Goal: Information Seeking & Learning: Learn about a topic

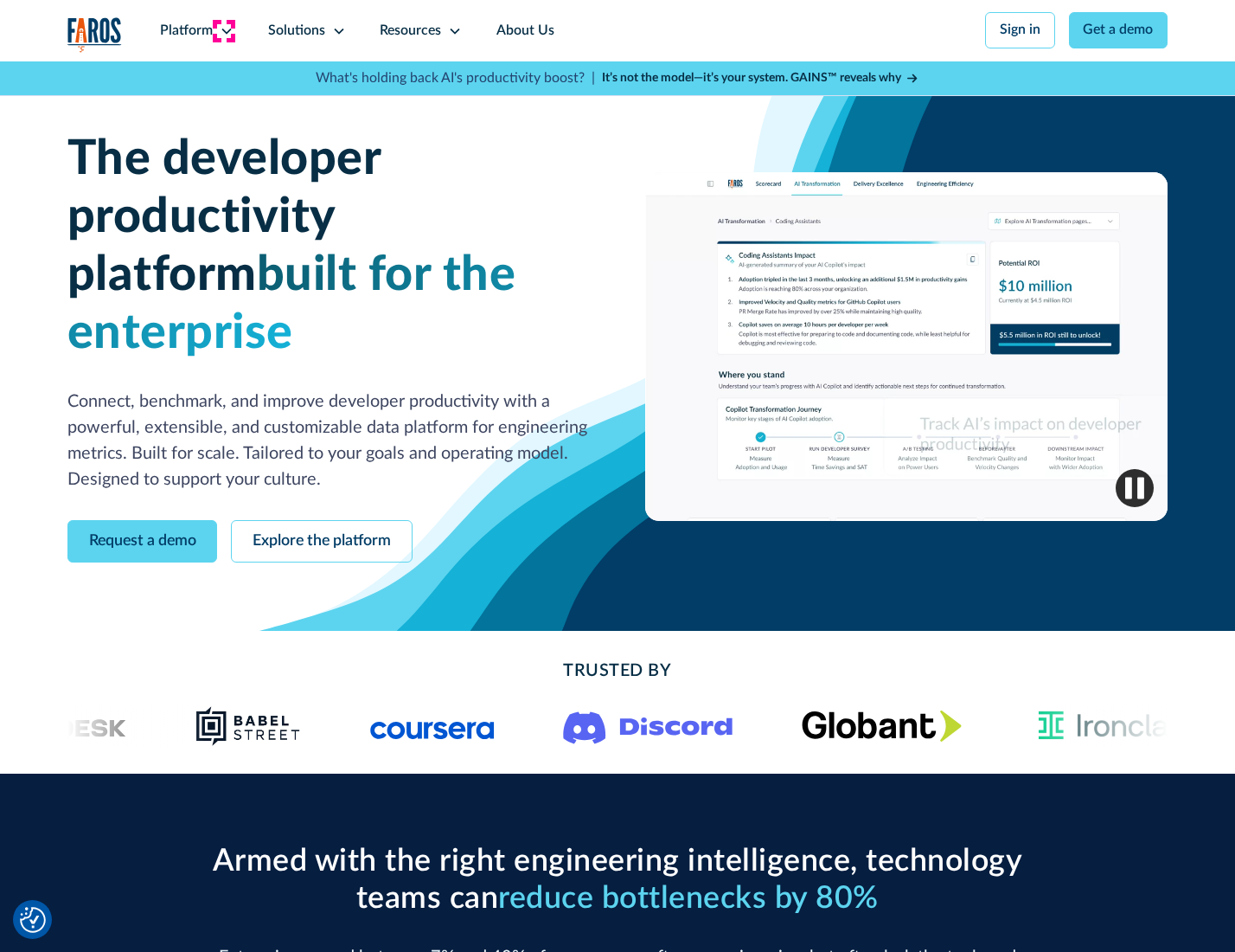
click at [224, 30] on icon at bounding box center [226, 30] width 13 height 13
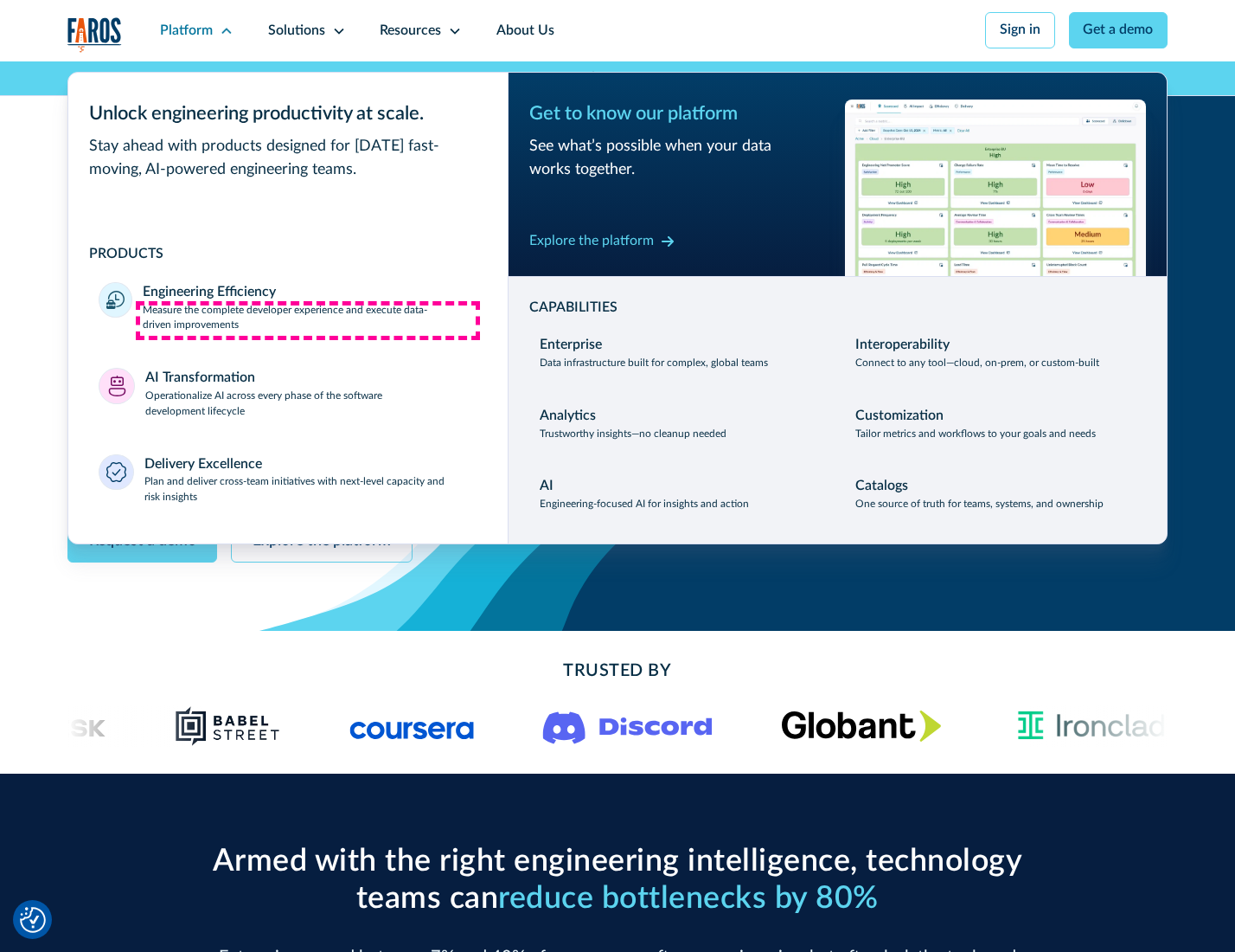
click at [308, 320] on p "Measure the complete developer experience and execute data-driven improvements" at bounding box center [309, 318] width 334 height 31
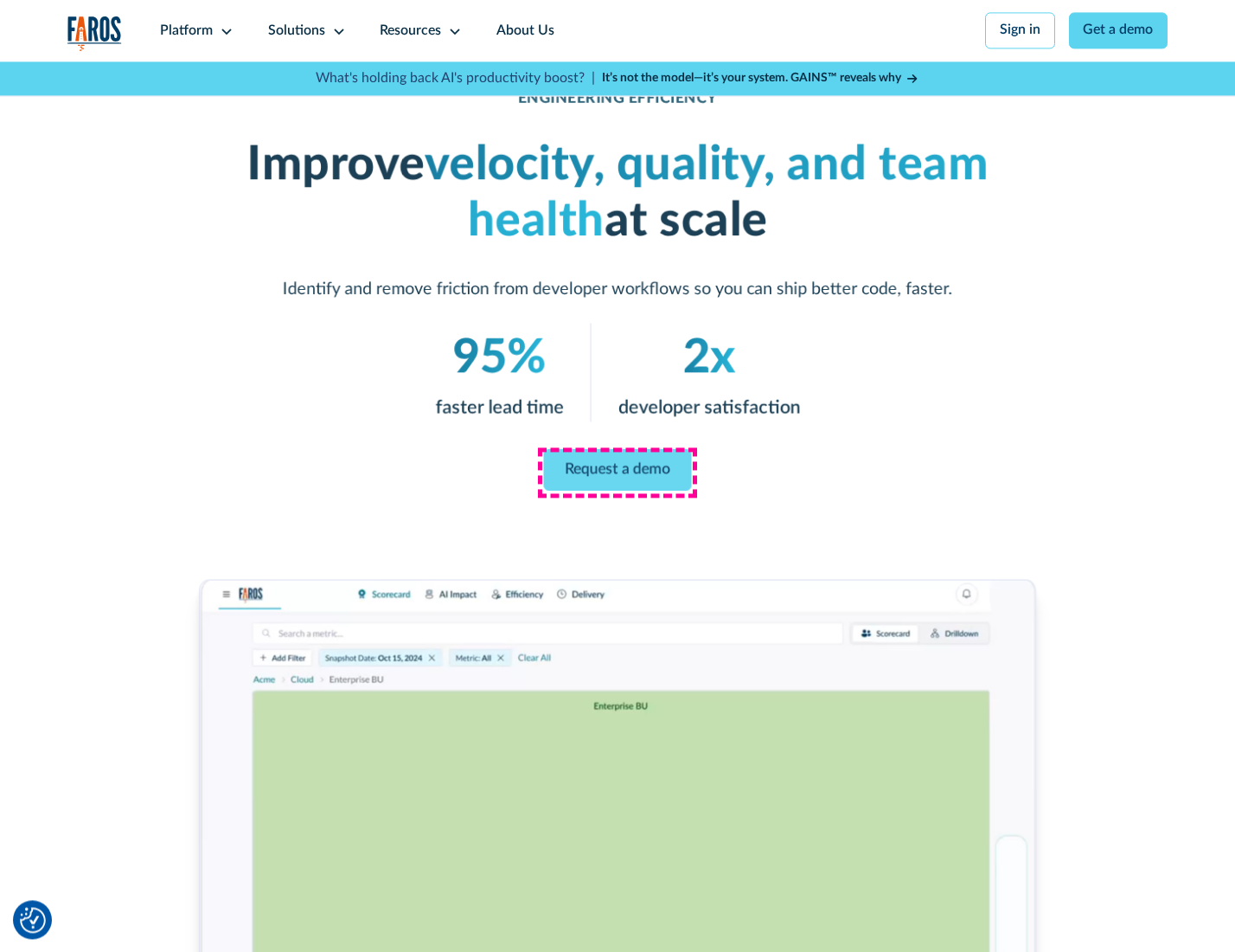
click at [617, 472] on link "Request a demo" at bounding box center [618, 470] width 148 height 41
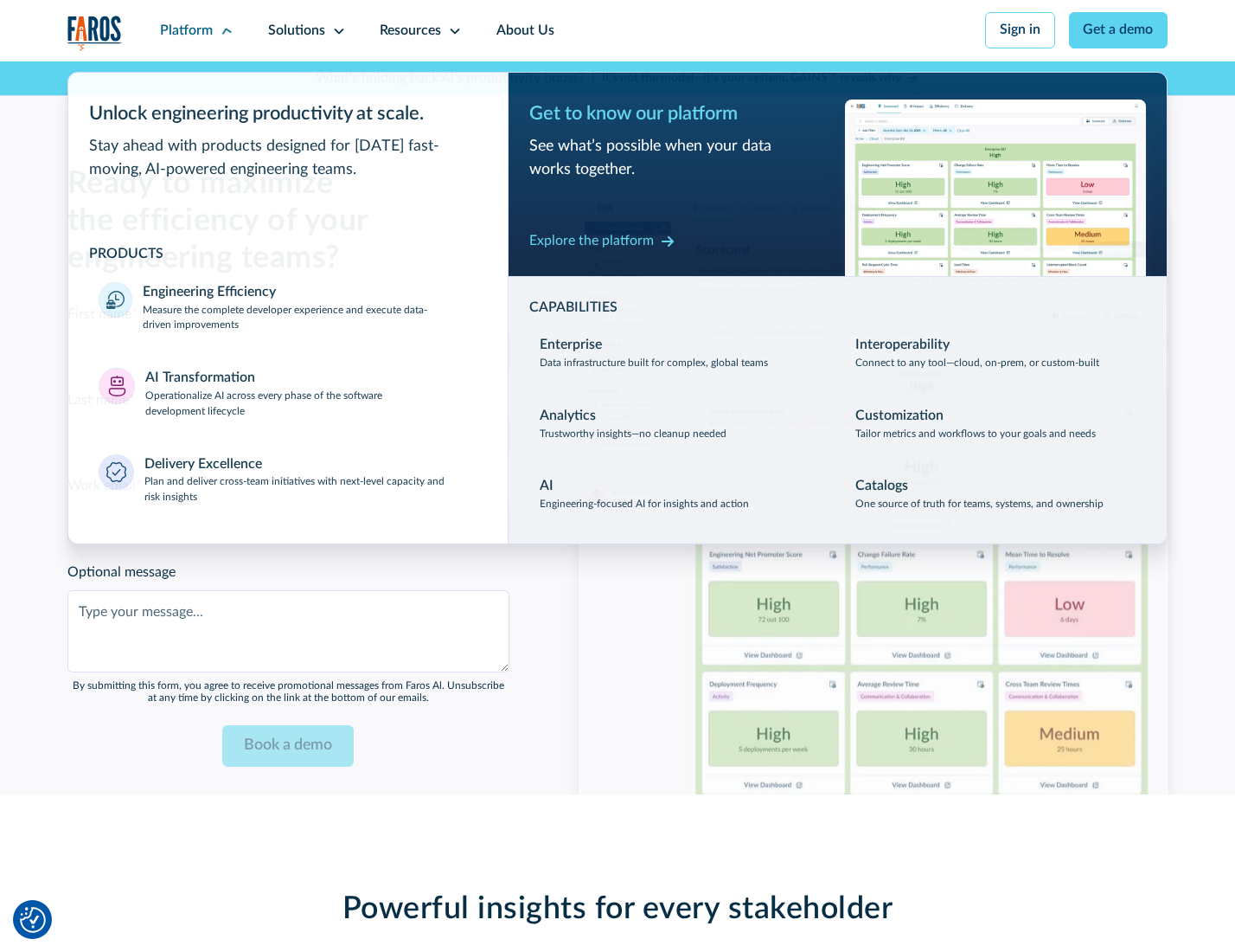
scroll to position [3767, 0]
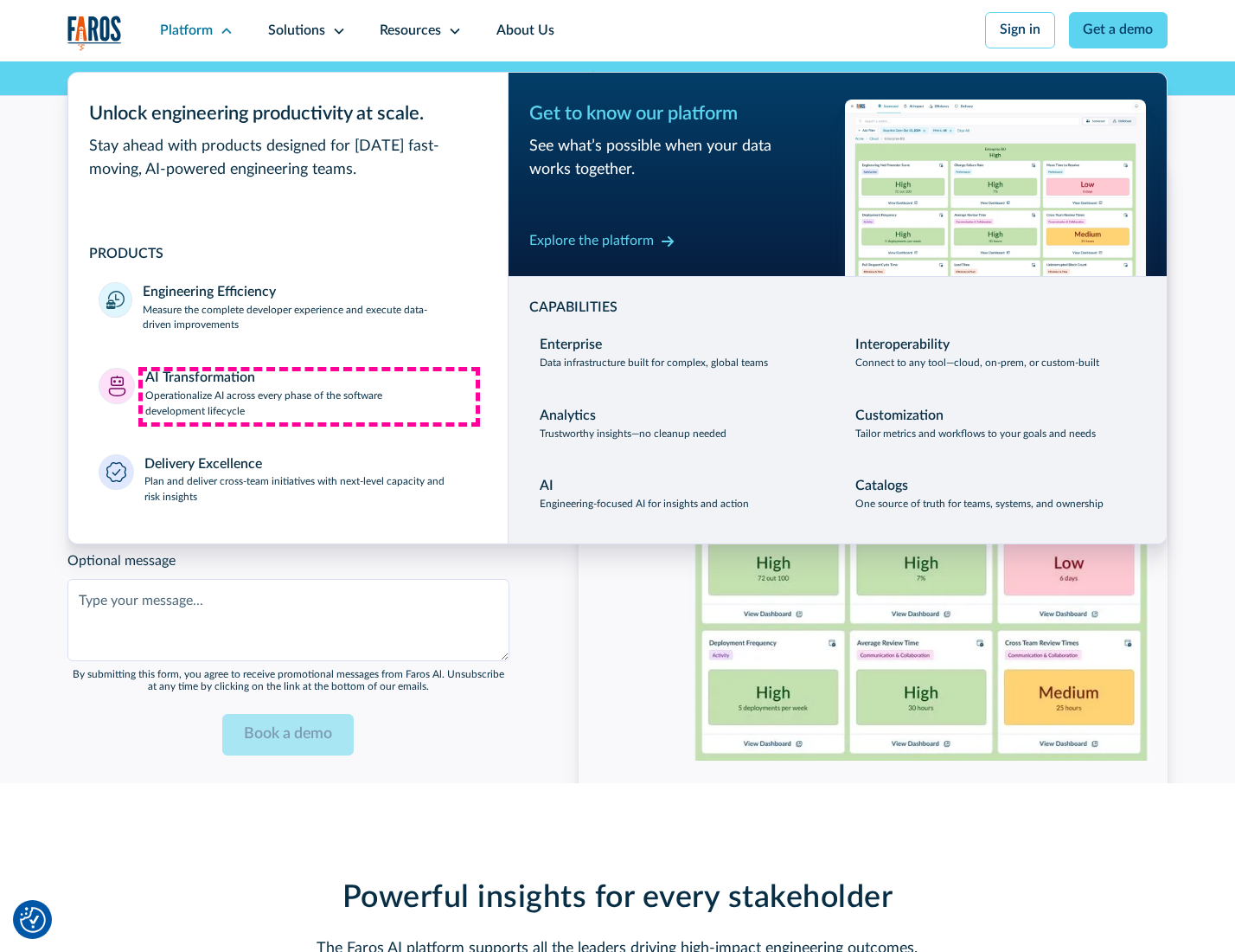
click at [309, 396] on p "Operationalize AI across every phase of the software development lifecycle" at bounding box center [311, 403] width 332 height 31
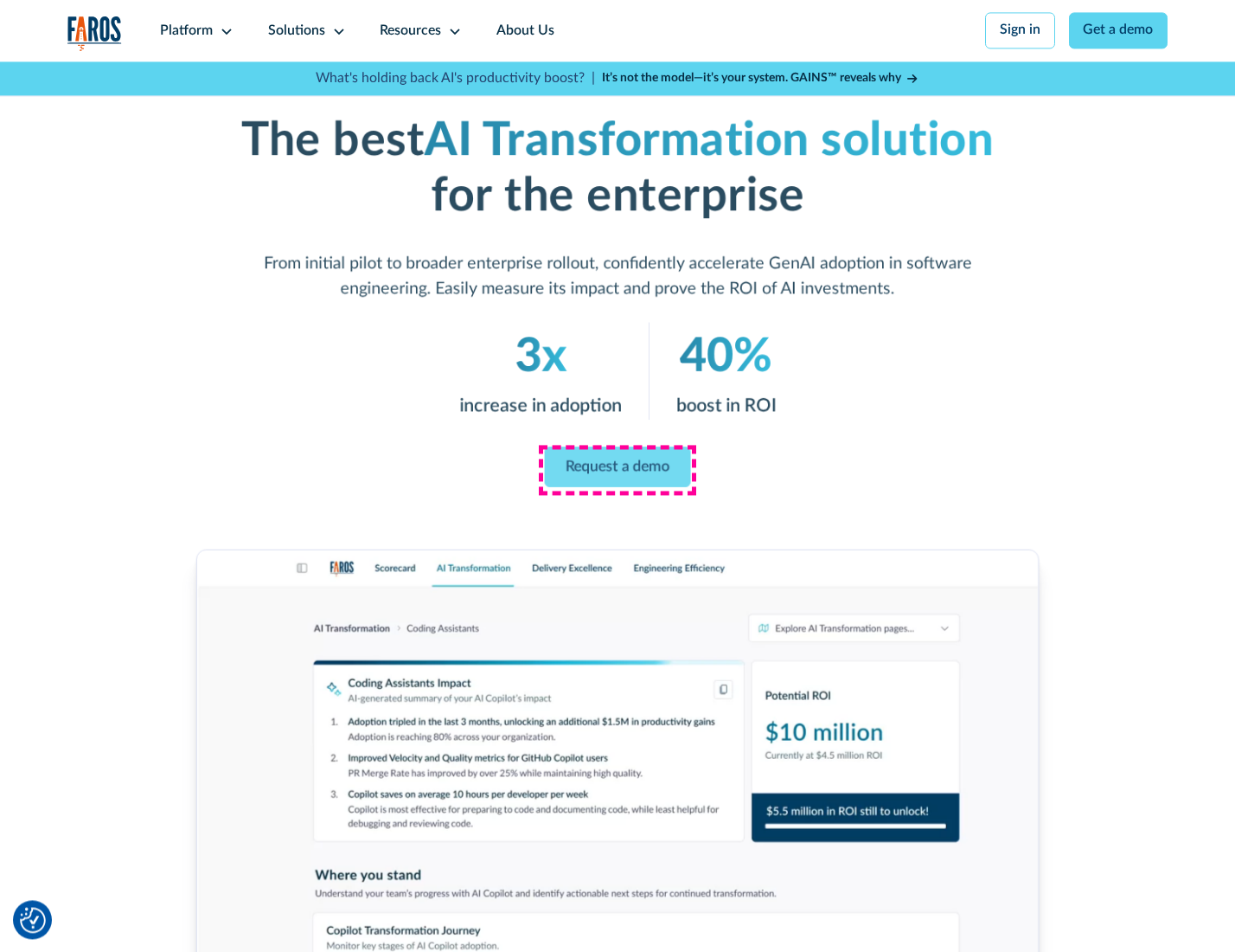
click at [617, 470] on link "Request a demo" at bounding box center [618, 466] width 146 height 40
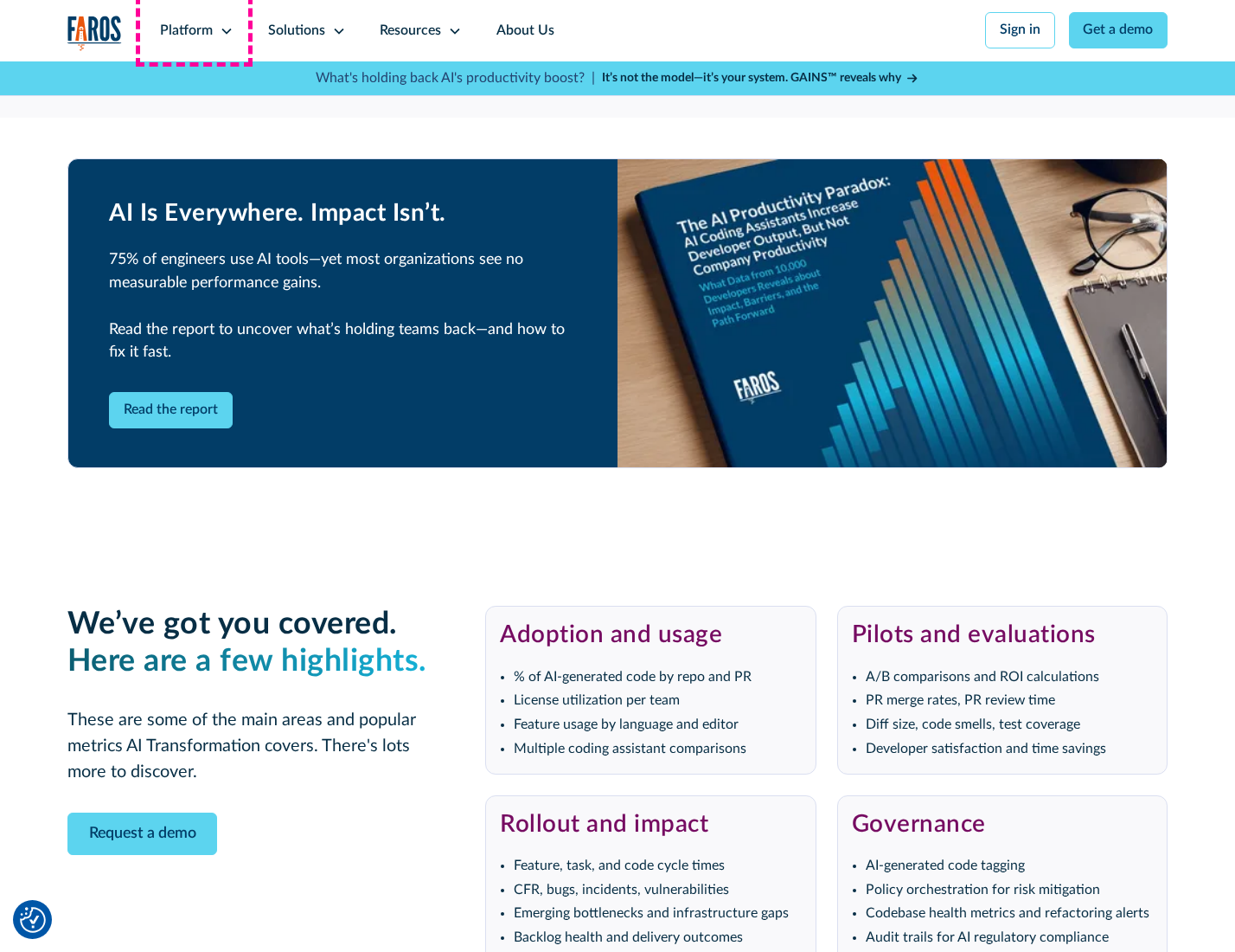
click at [194, 30] on div "Platform" at bounding box center [186, 30] width 53 height 21
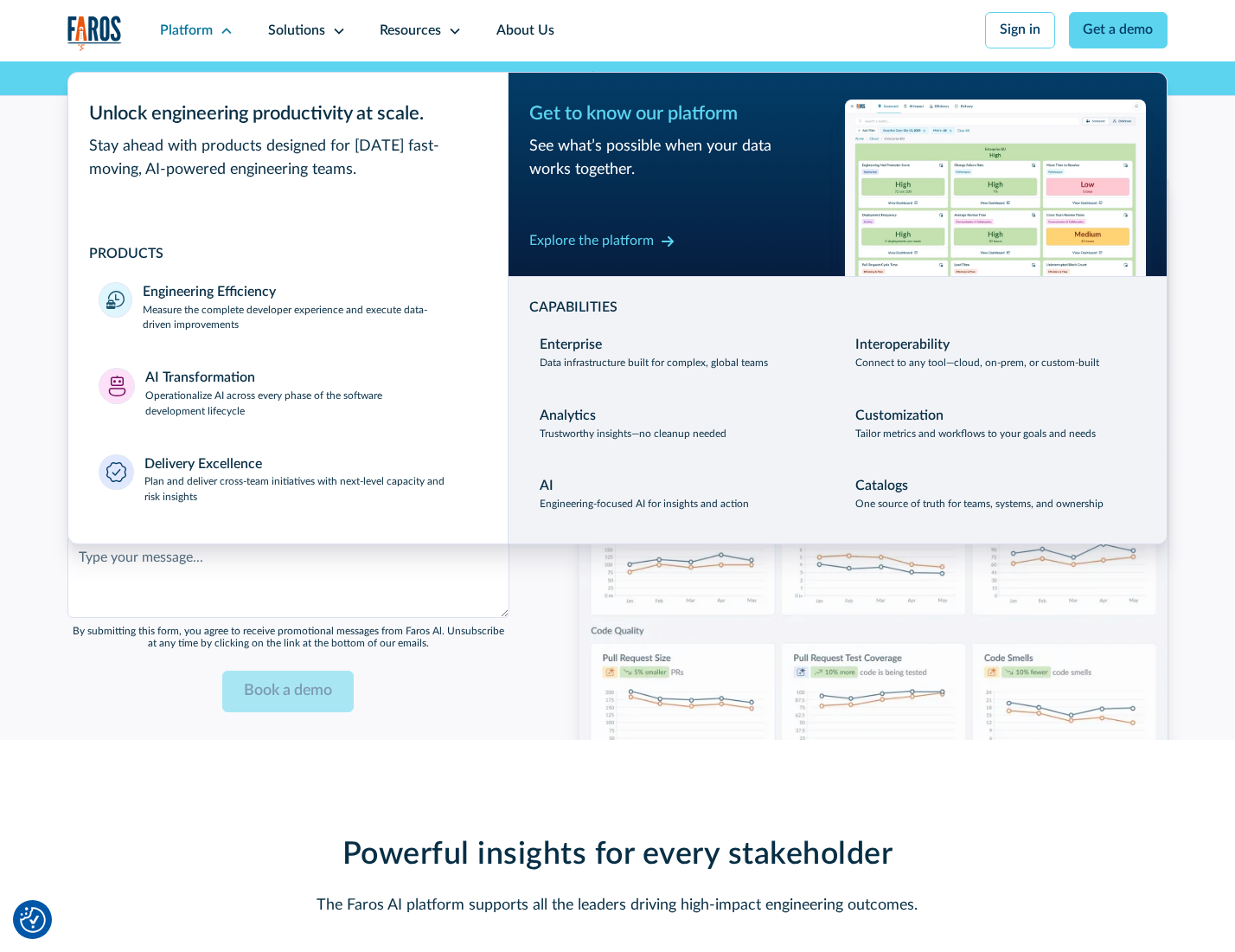
scroll to position [4184, 0]
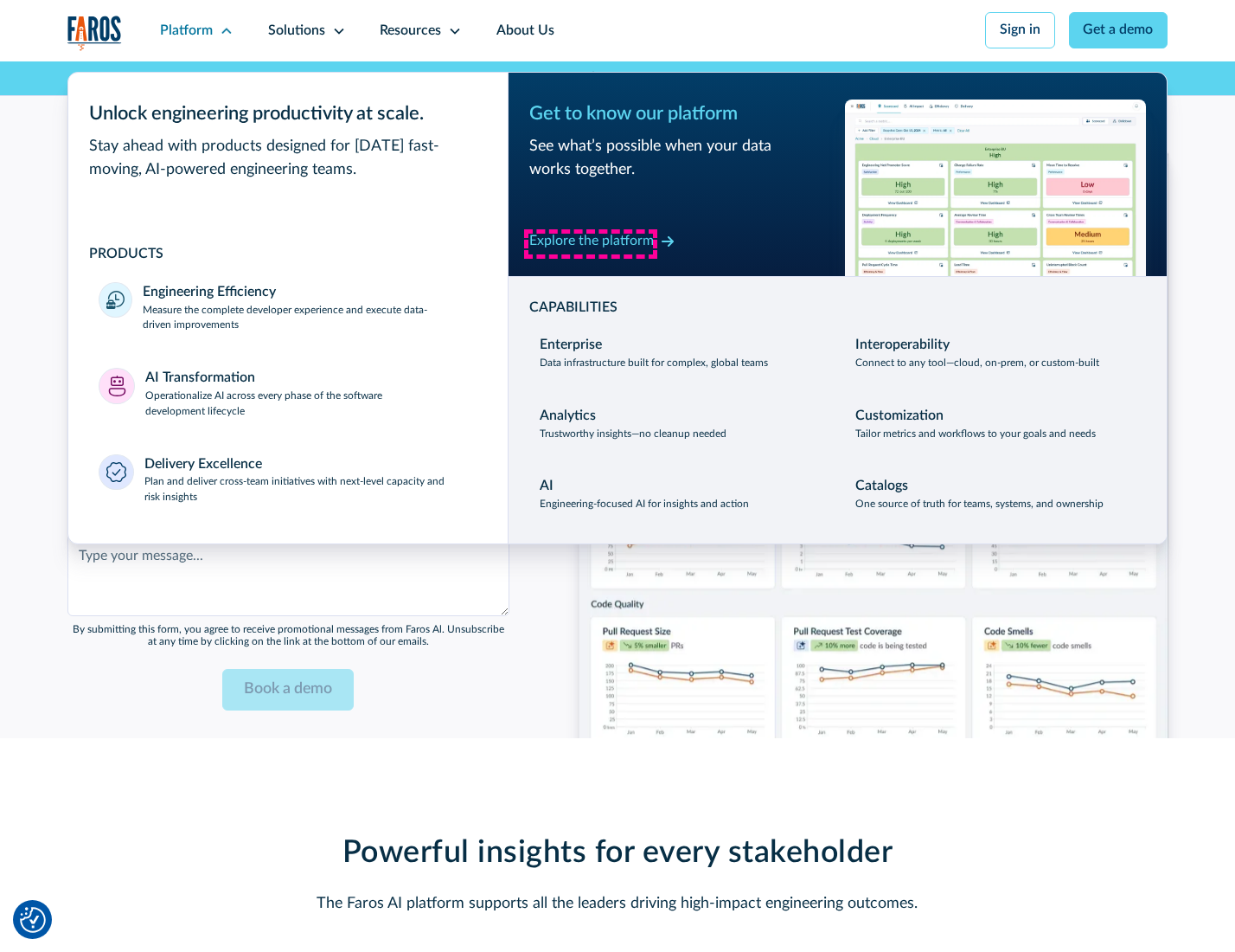
click at [591, 243] on div "Explore the platform" at bounding box center [592, 241] width 125 height 21
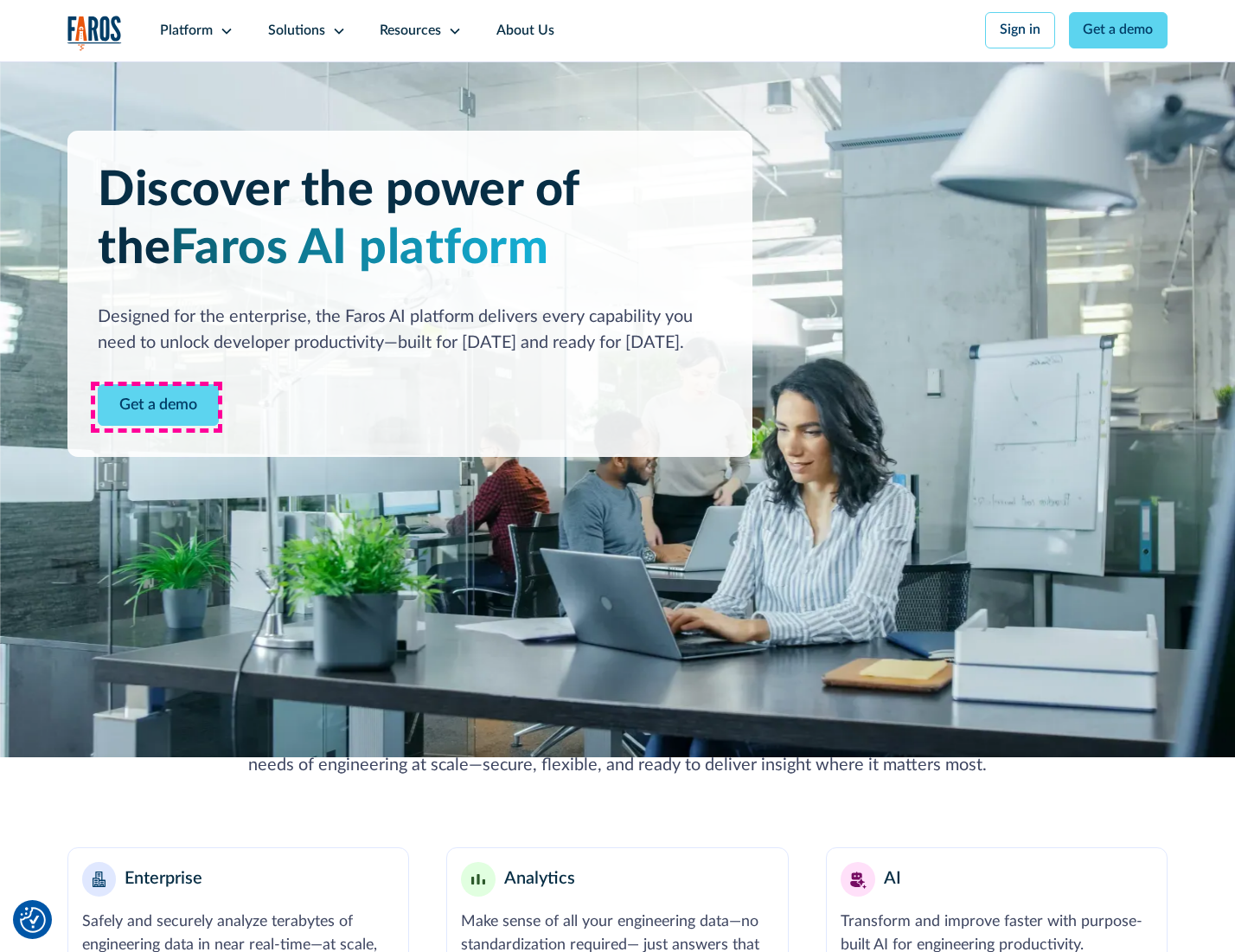
click at [157, 407] on link "Get a demo" at bounding box center [158, 405] width 121 height 42
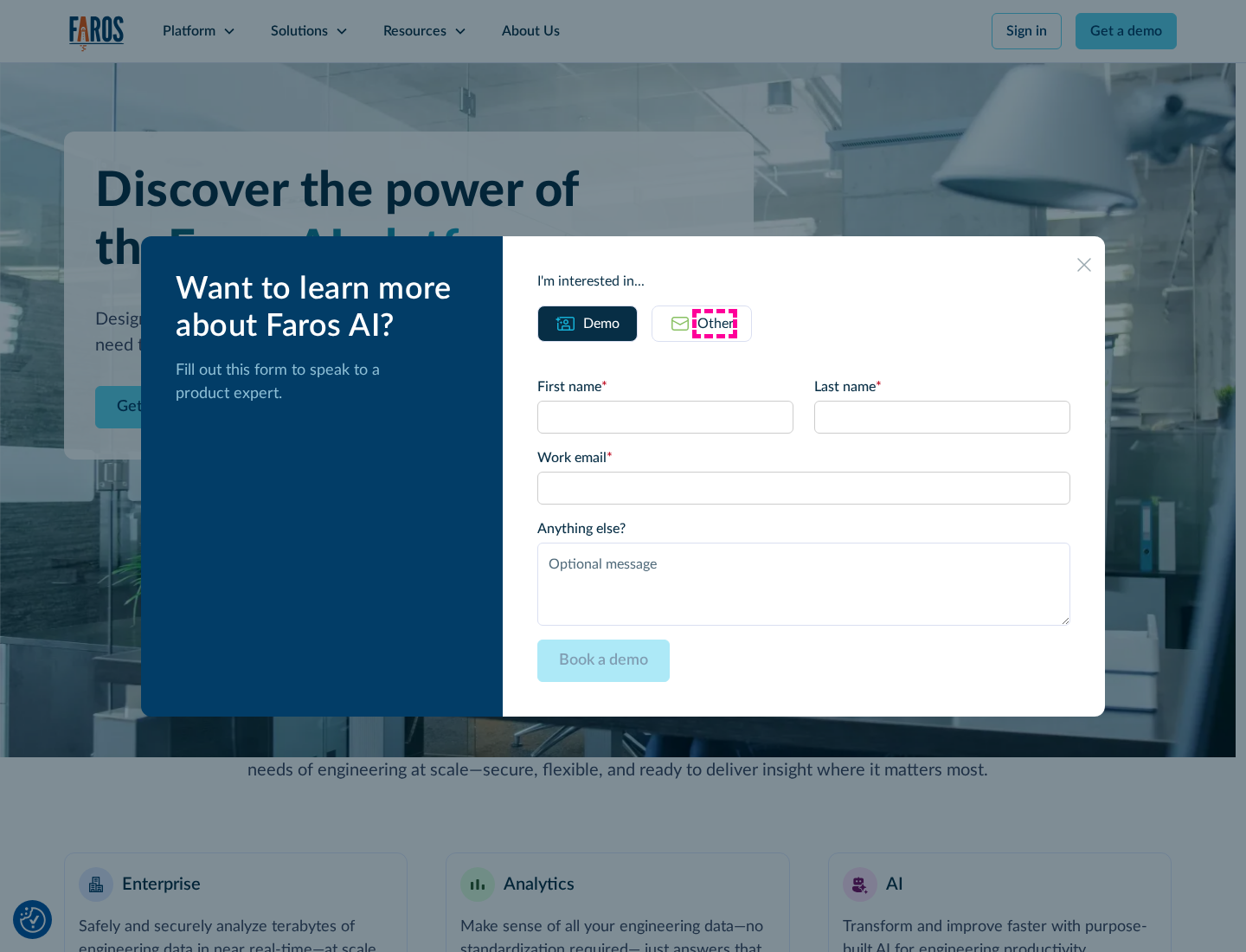
click at [714, 323] on div "Other" at bounding box center [715, 323] width 37 height 21
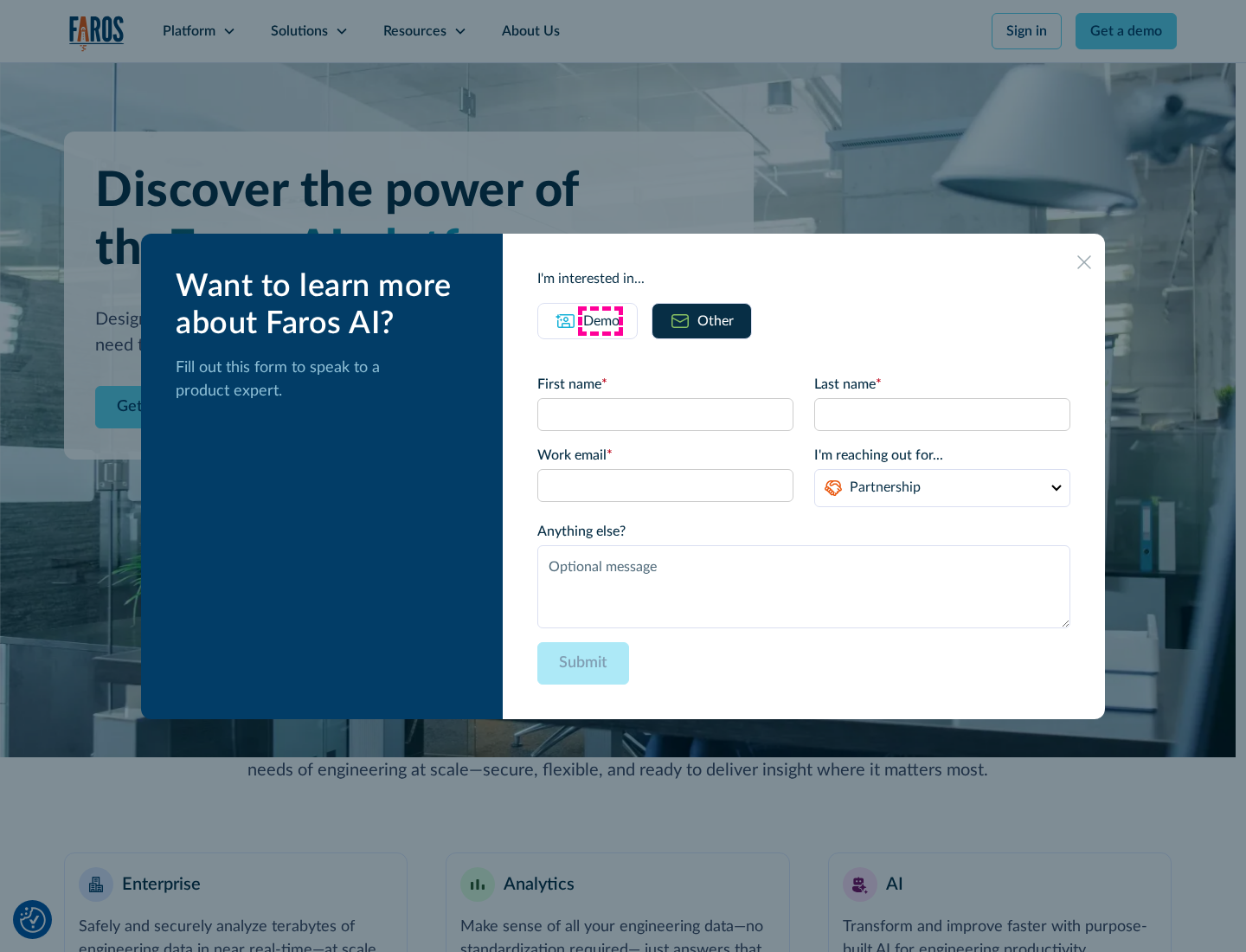
click at [600, 320] on div "Demo" at bounding box center [601, 321] width 37 height 21
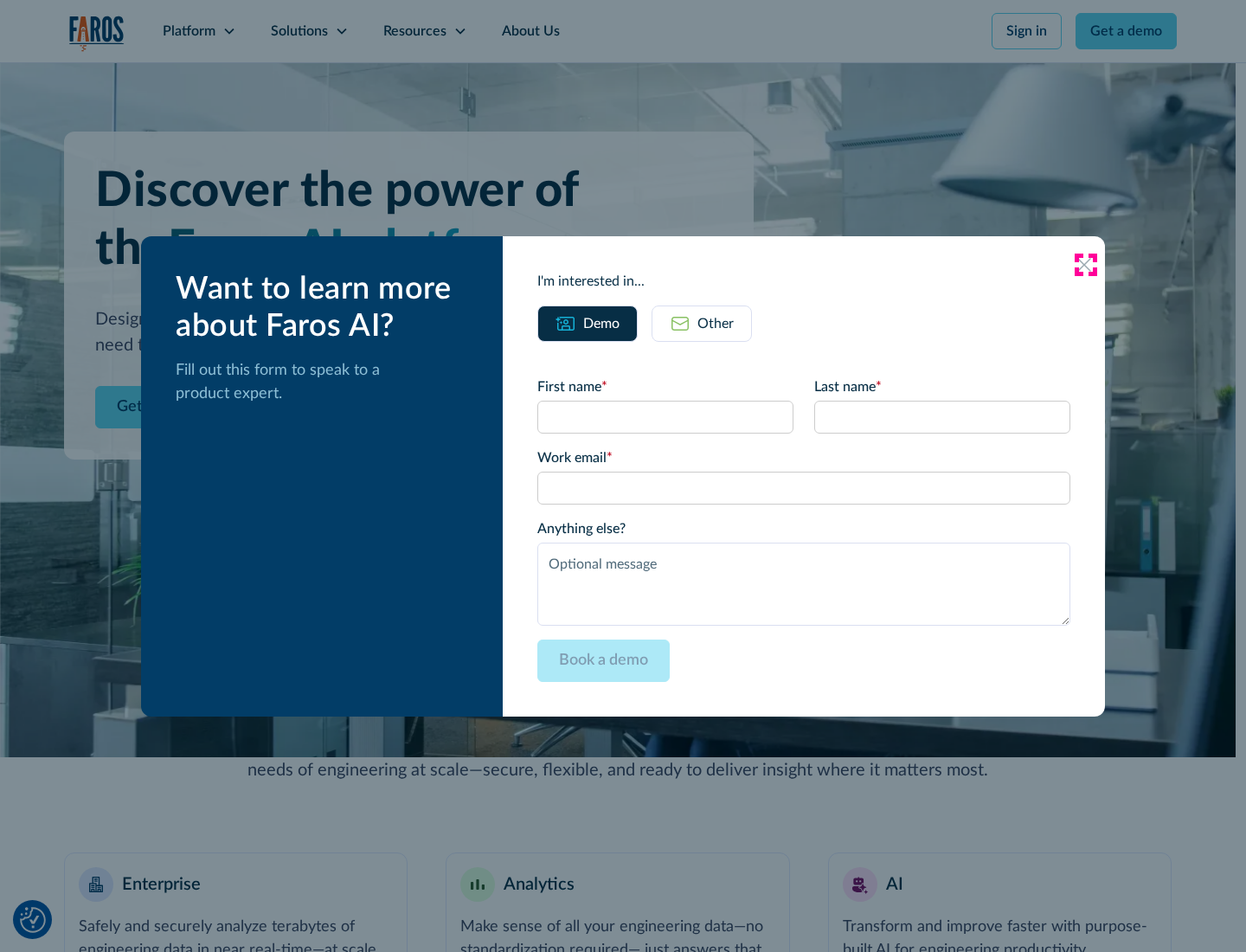
click at [1086, 264] on icon at bounding box center [1084, 264] width 13 height 13
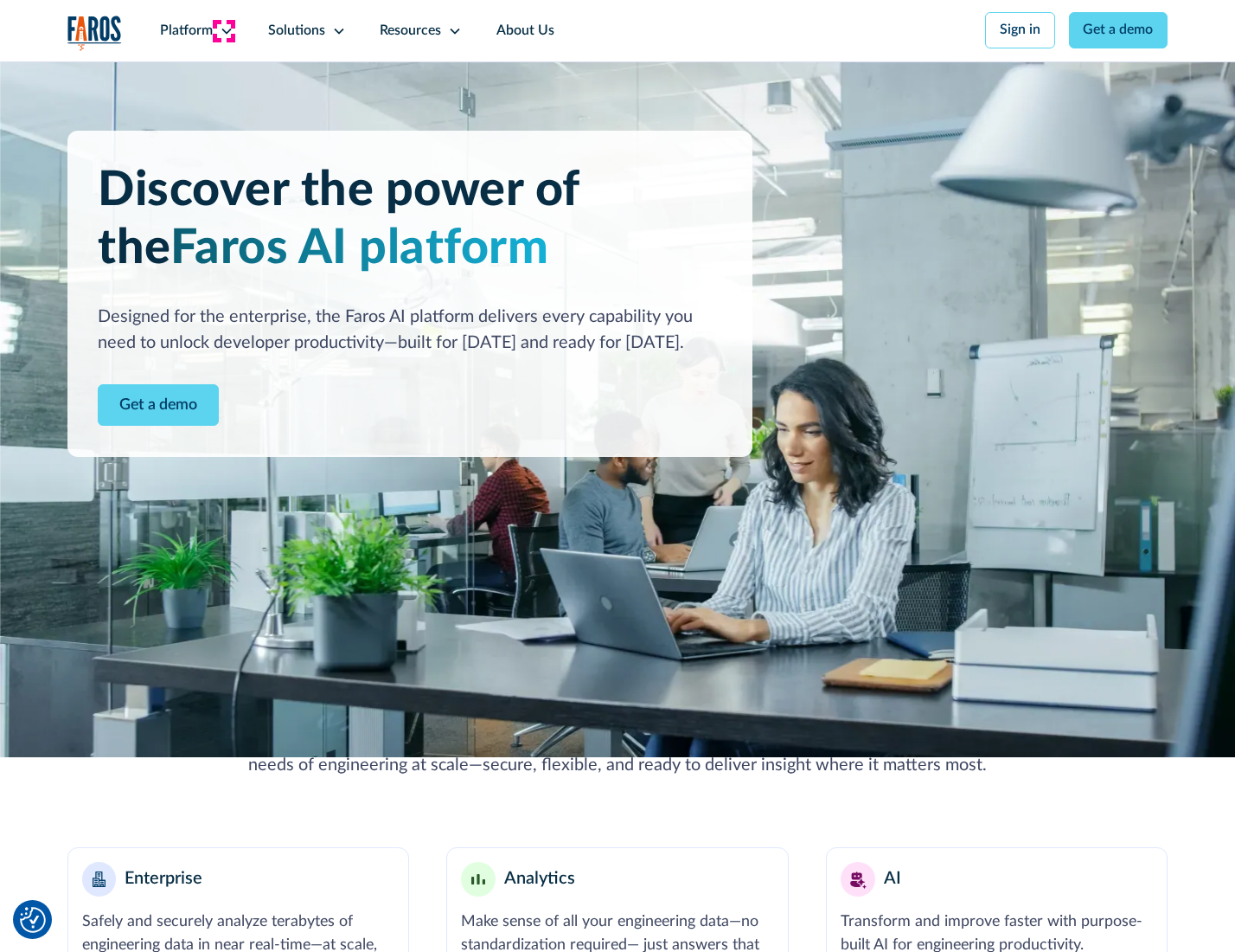
click at [224, 30] on icon at bounding box center [226, 30] width 13 height 13
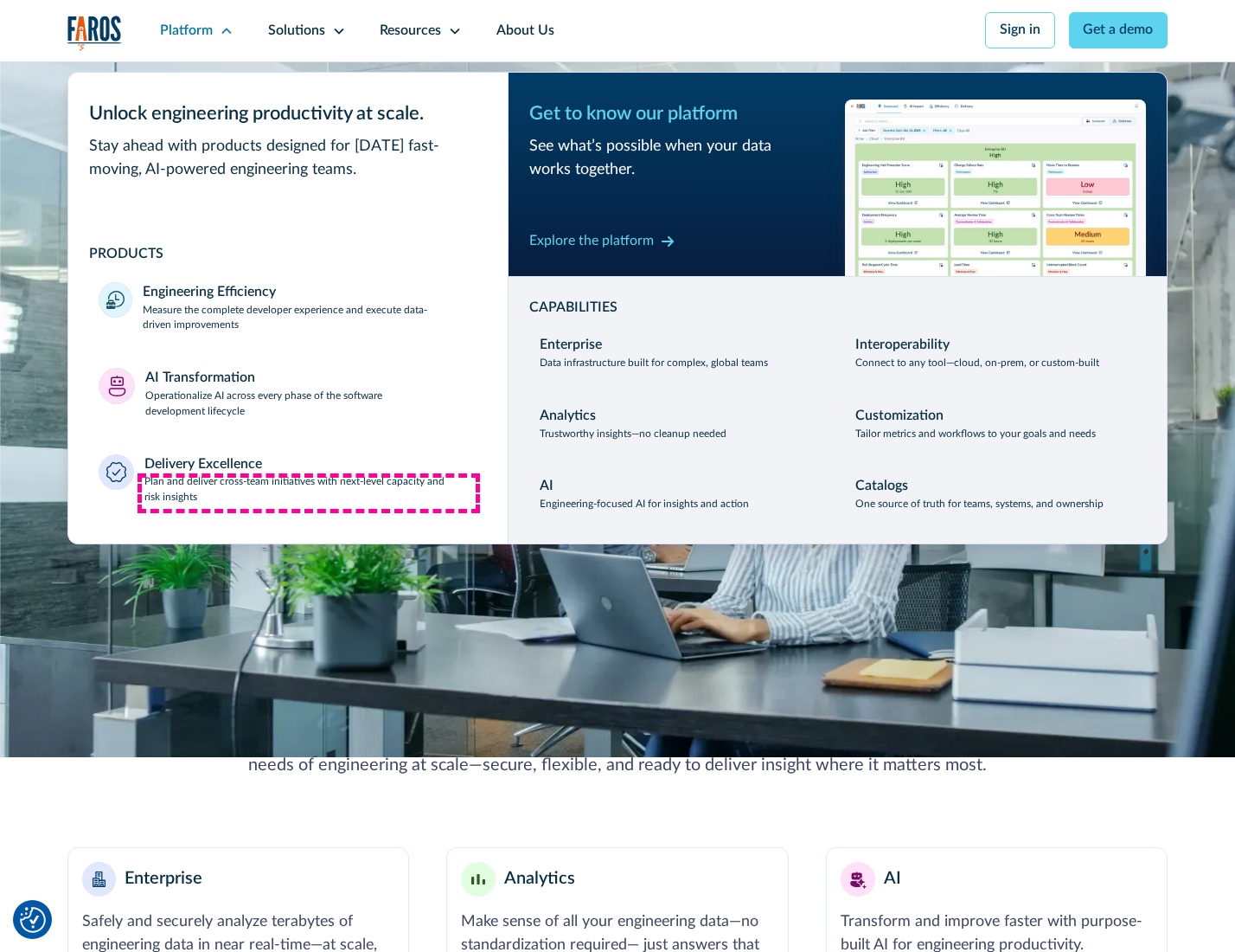
click at [309, 493] on p "Plan and deliver cross-team initiatives with next-level capacity and risk insig…" at bounding box center [311, 489] width 333 height 31
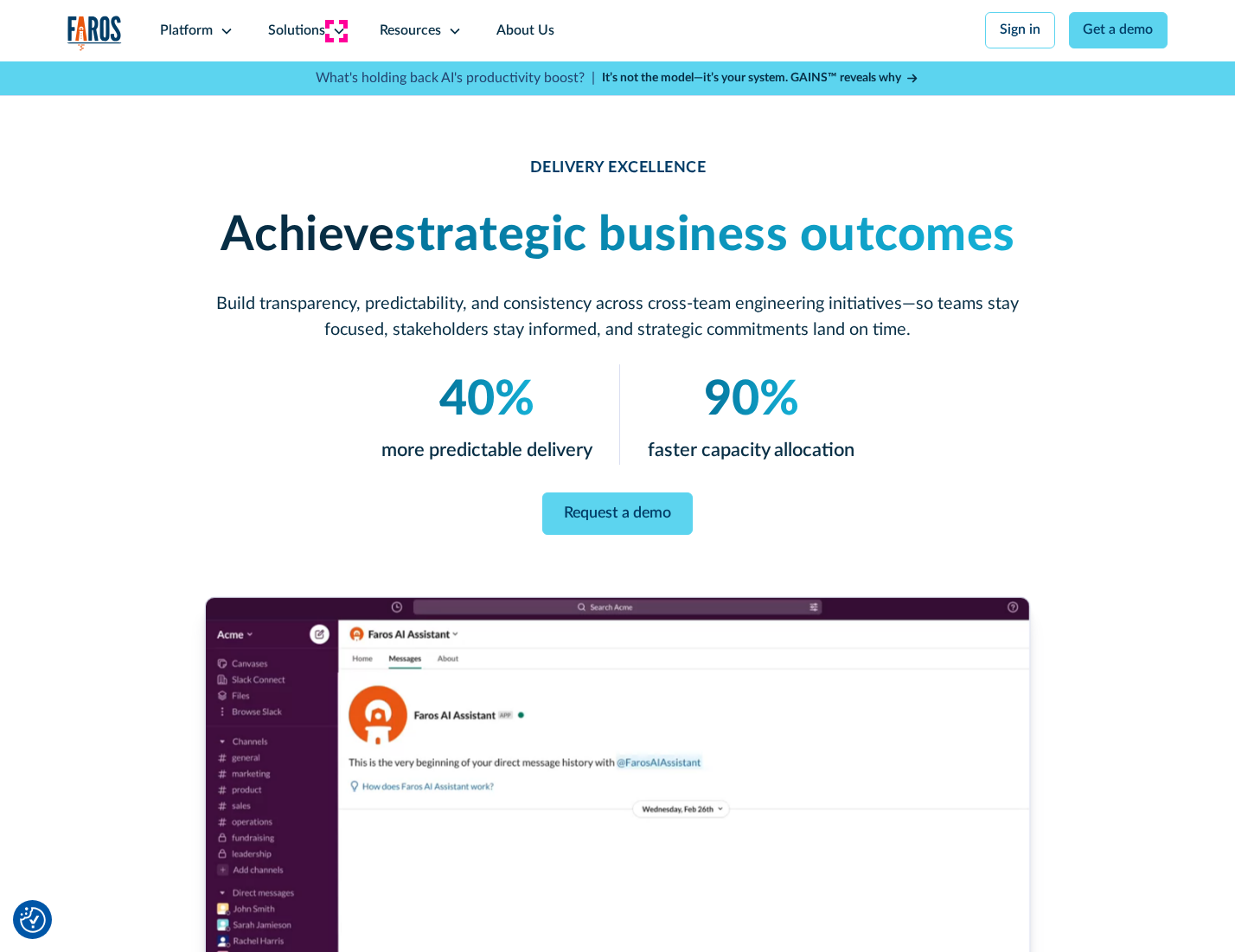
click at [336, 30] on icon at bounding box center [339, 30] width 13 height 13
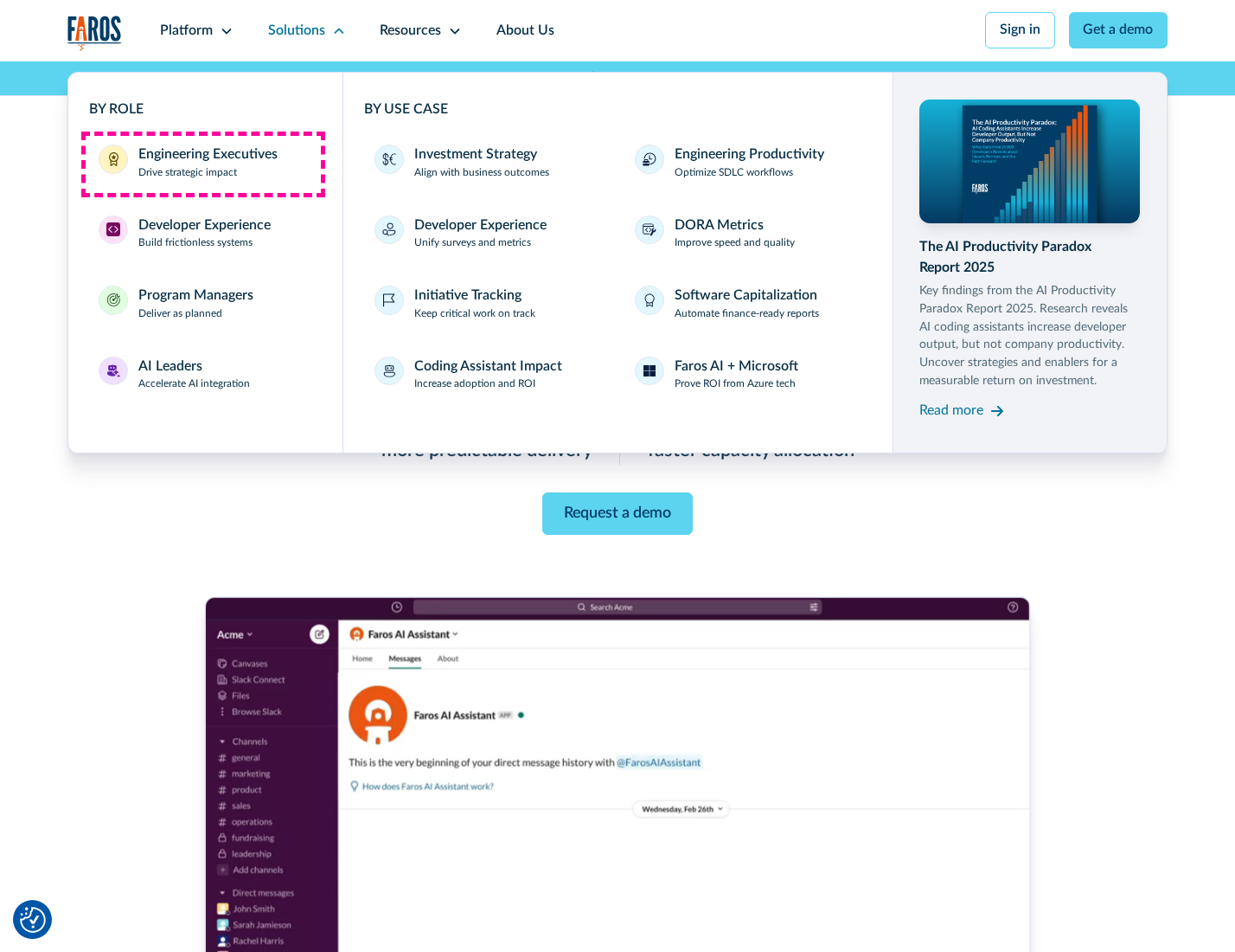
click at [203, 163] on div "Engineering Executives" at bounding box center [207, 154] width 139 height 21
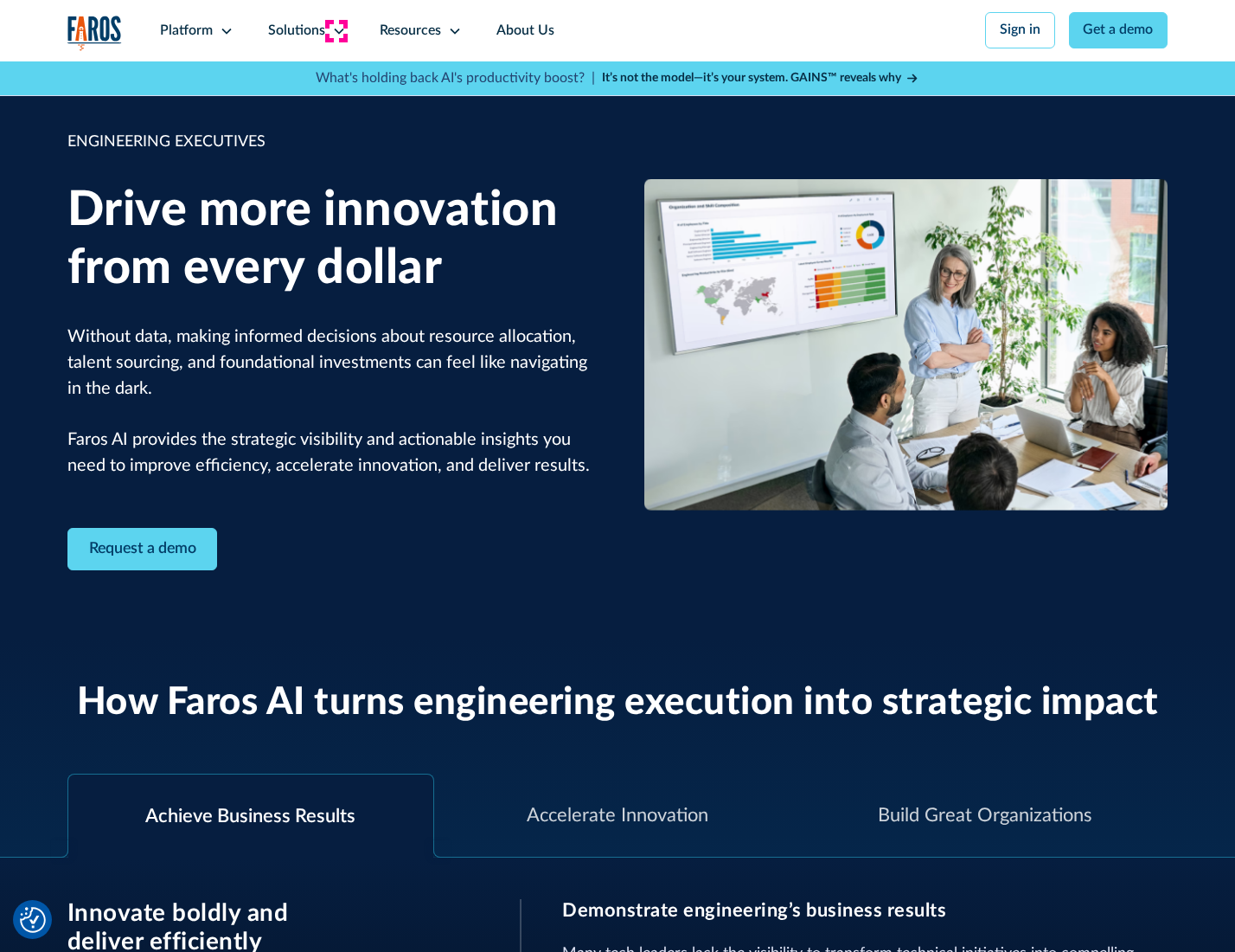
click at [336, 30] on icon at bounding box center [339, 30] width 13 height 13
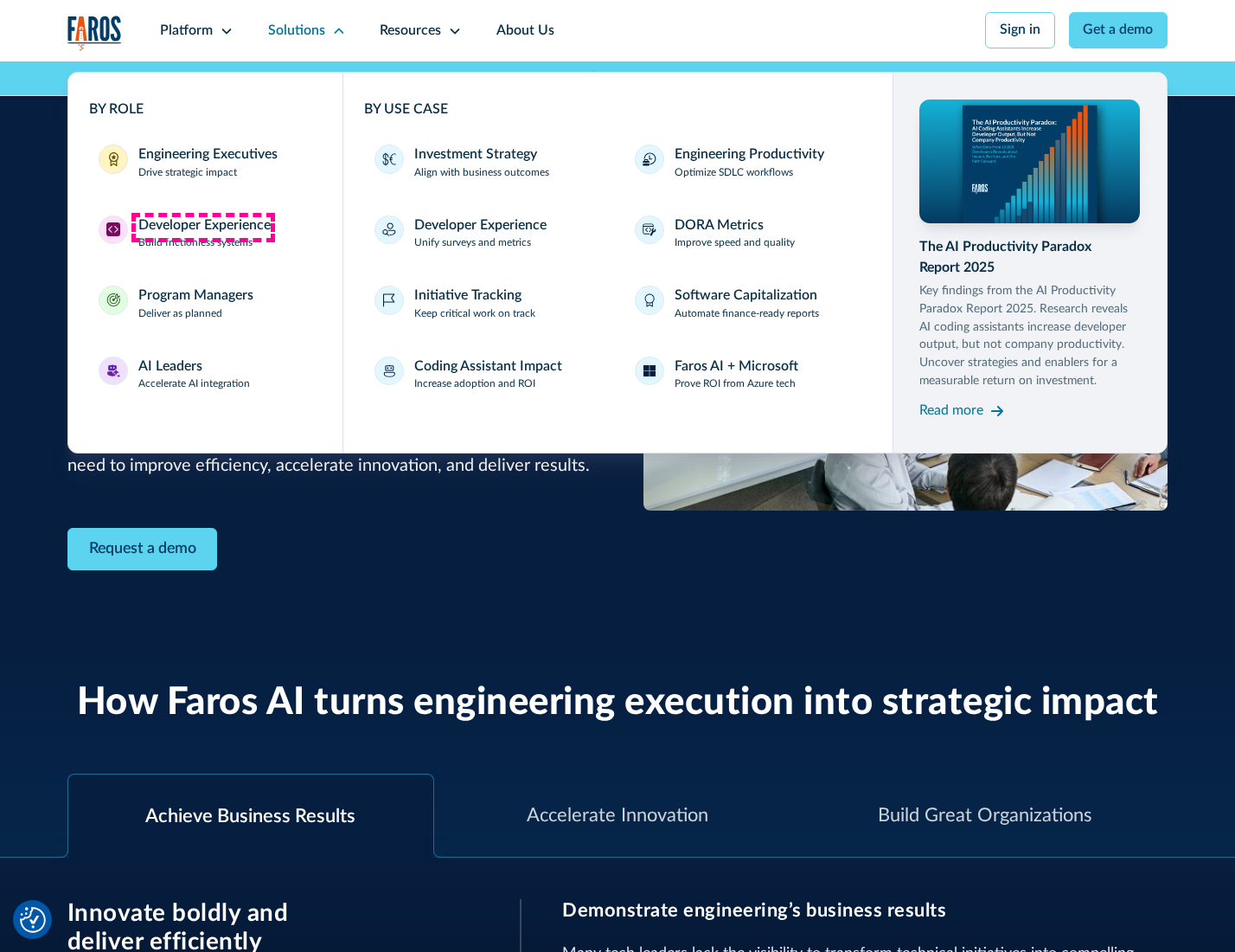
click at [203, 227] on div "Developer Experience" at bounding box center [204, 225] width 133 height 21
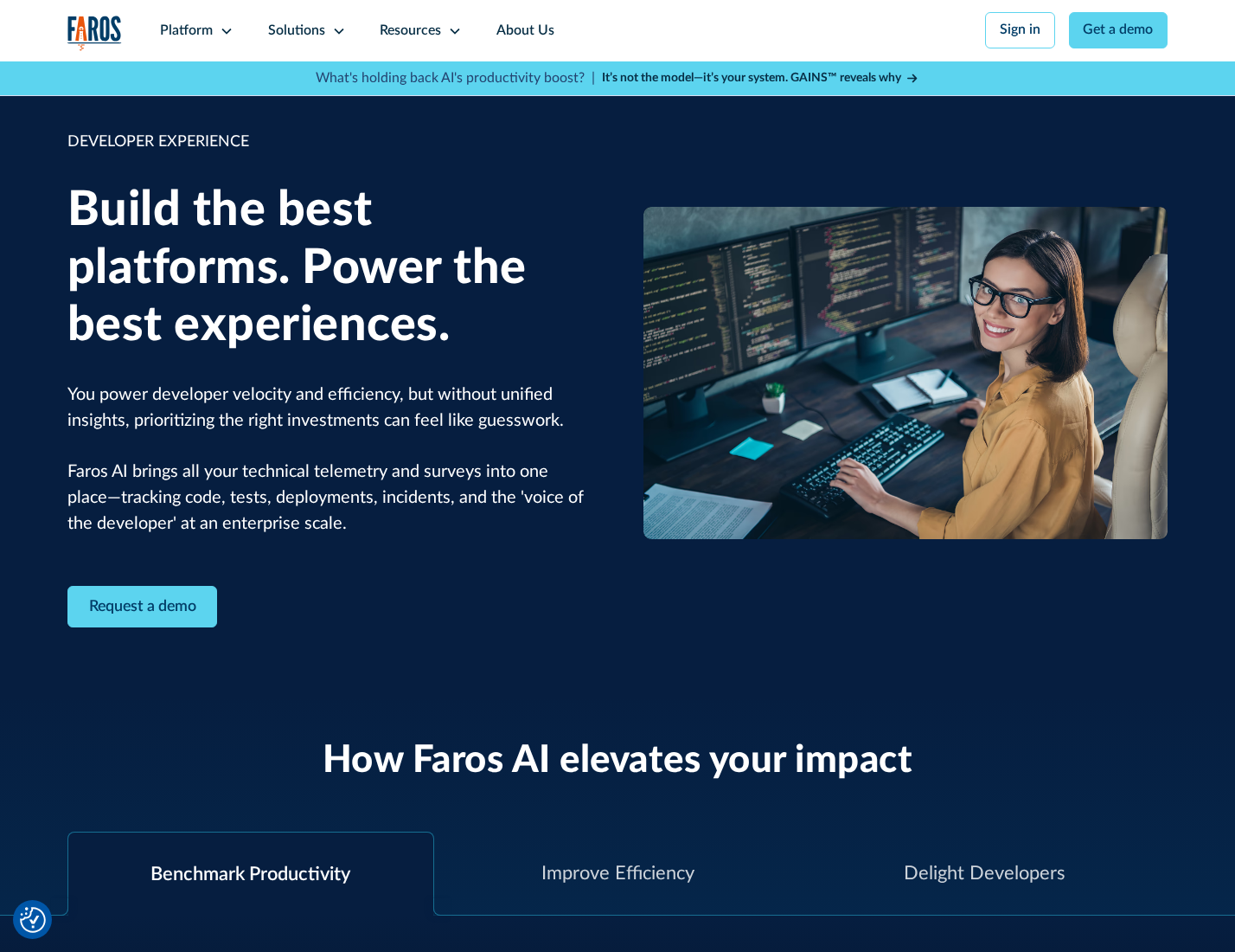
click at [305, 30] on div "Solutions" at bounding box center [297, 30] width 57 height 21
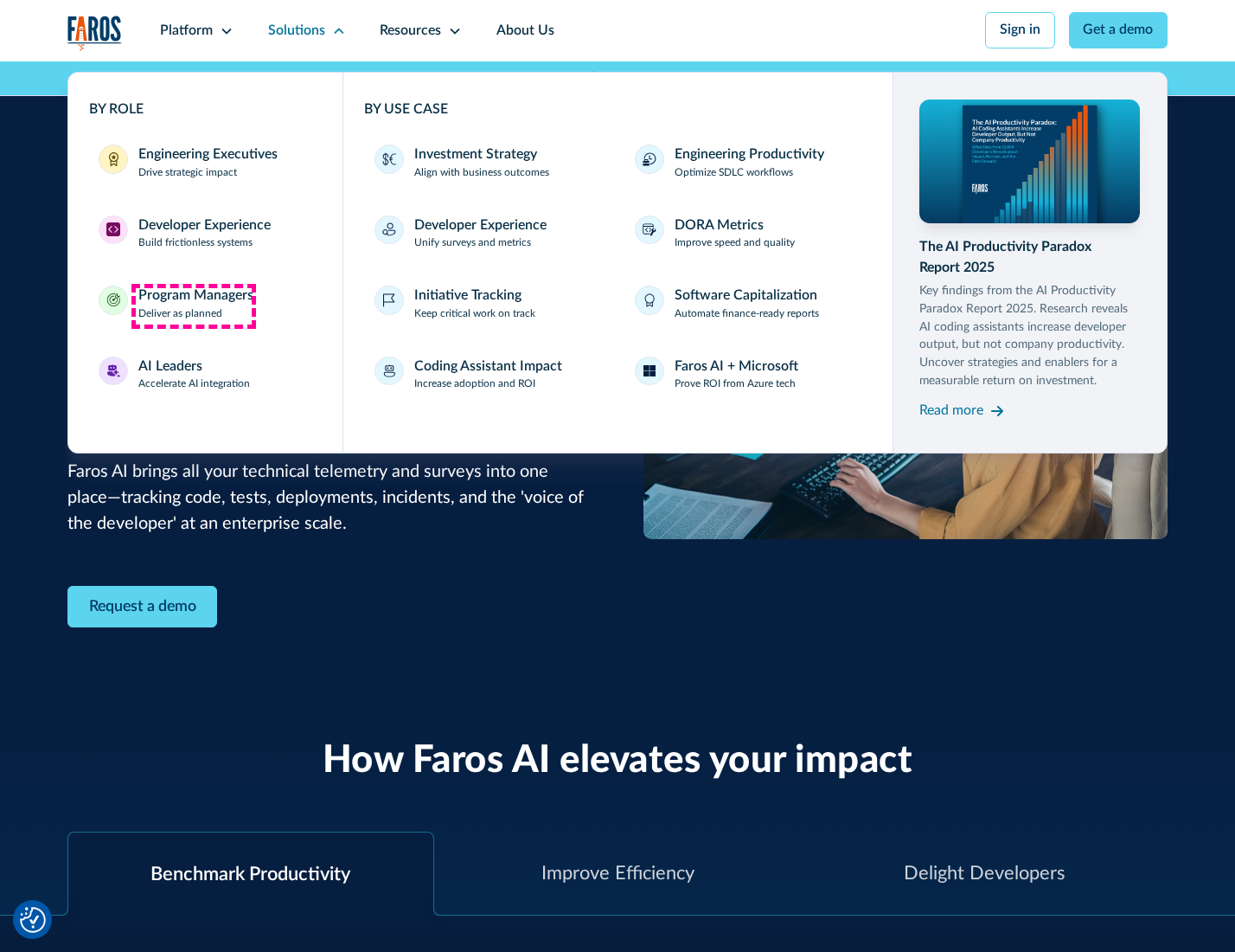
click at [193, 306] on div "Program Managers" at bounding box center [195, 296] width 115 height 21
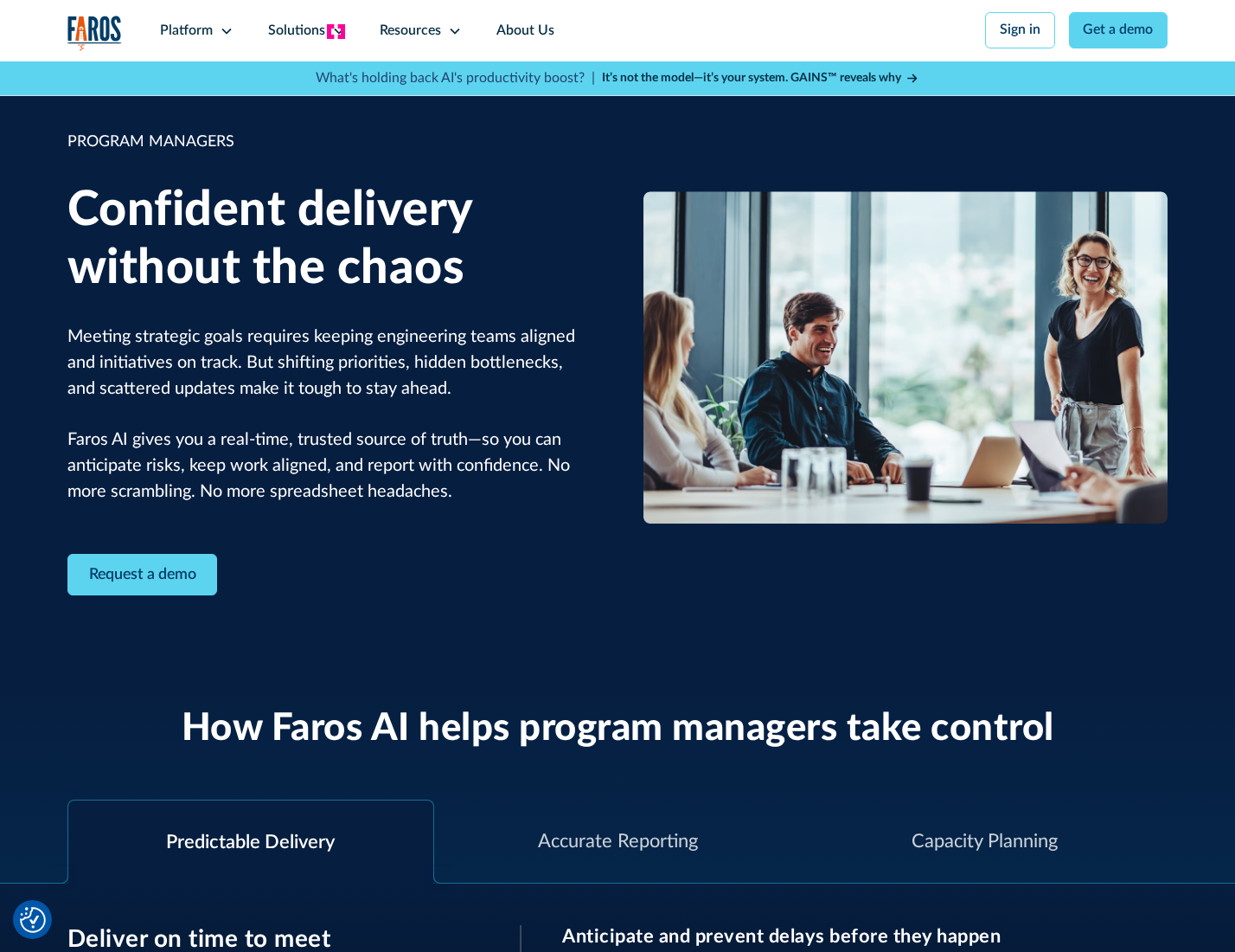
click at [336, 31] on icon at bounding box center [339, 30] width 13 height 13
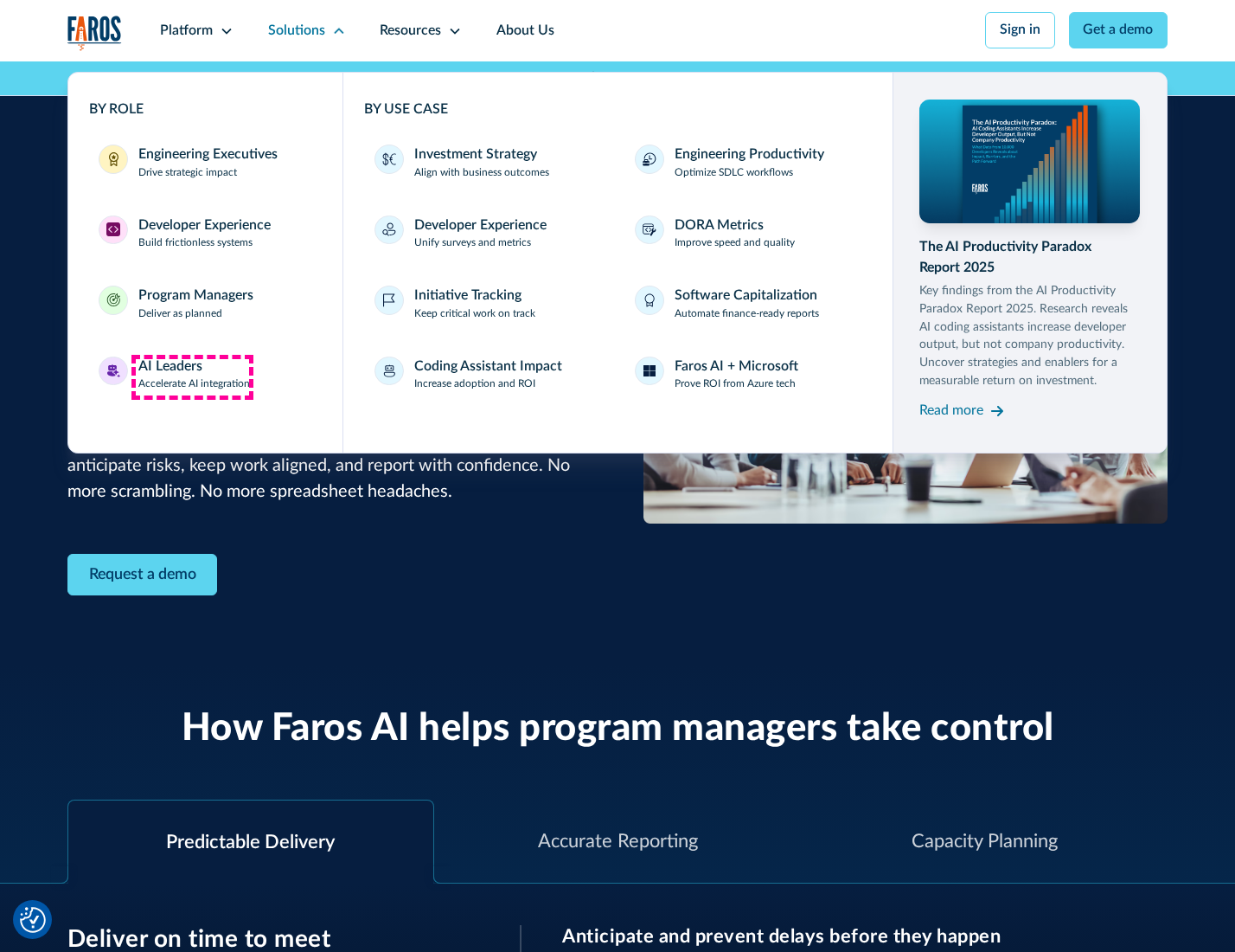
click at [192, 376] on div "AI Leaders" at bounding box center [169, 367] width 64 height 21
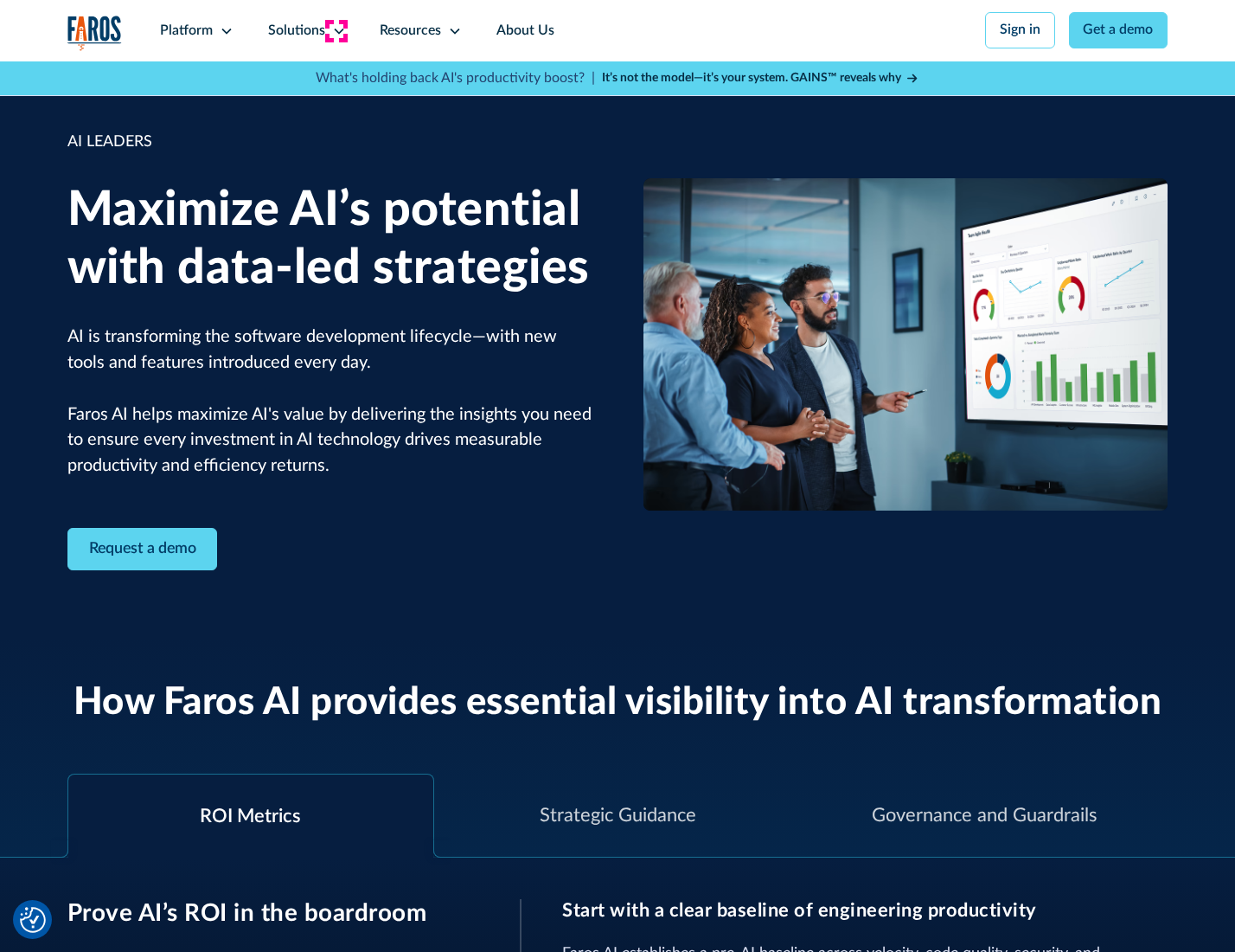
click at [336, 30] on icon at bounding box center [339, 30] width 13 height 13
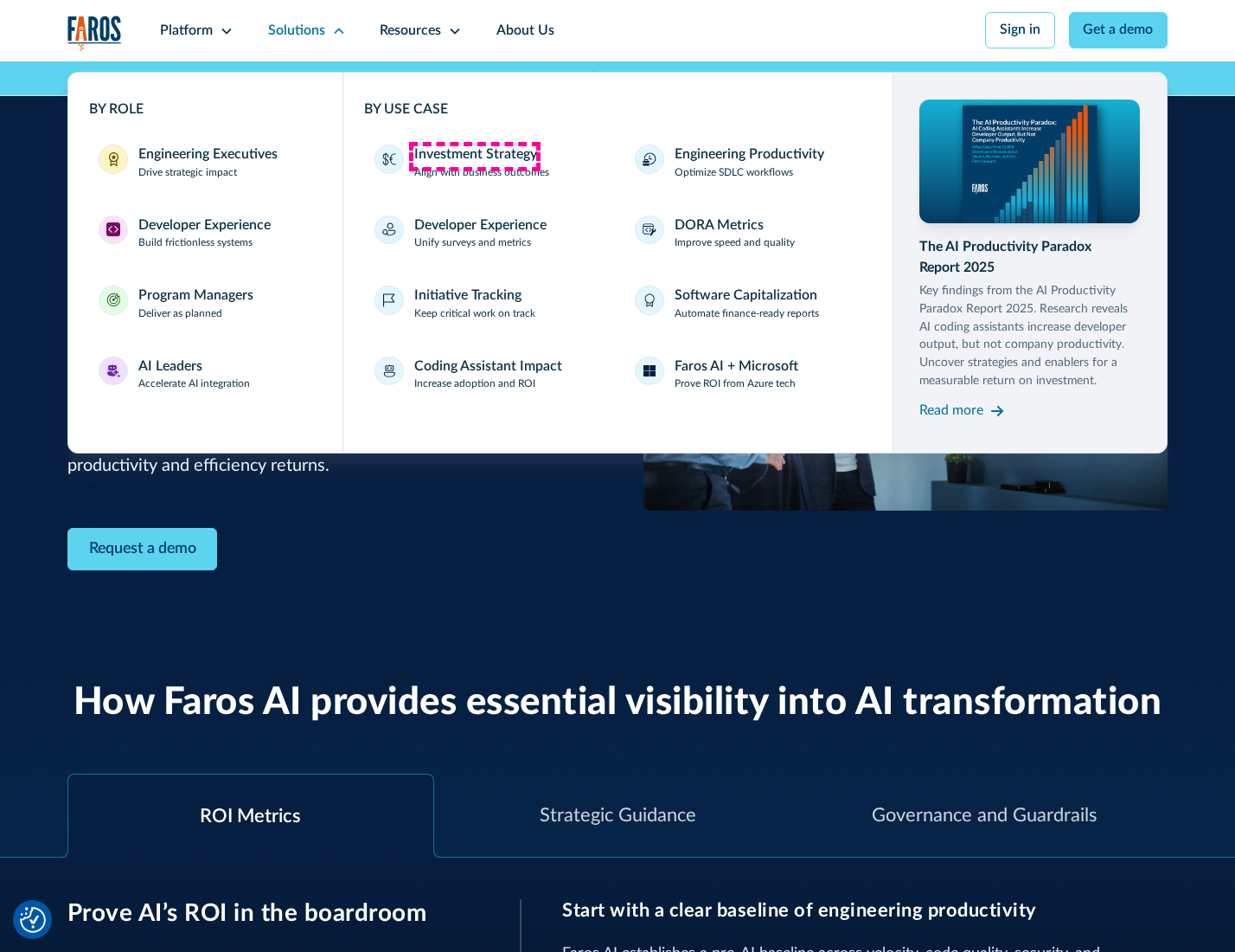
click at [474, 156] on div "Investment Strategy" at bounding box center [475, 154] width 123 height 21
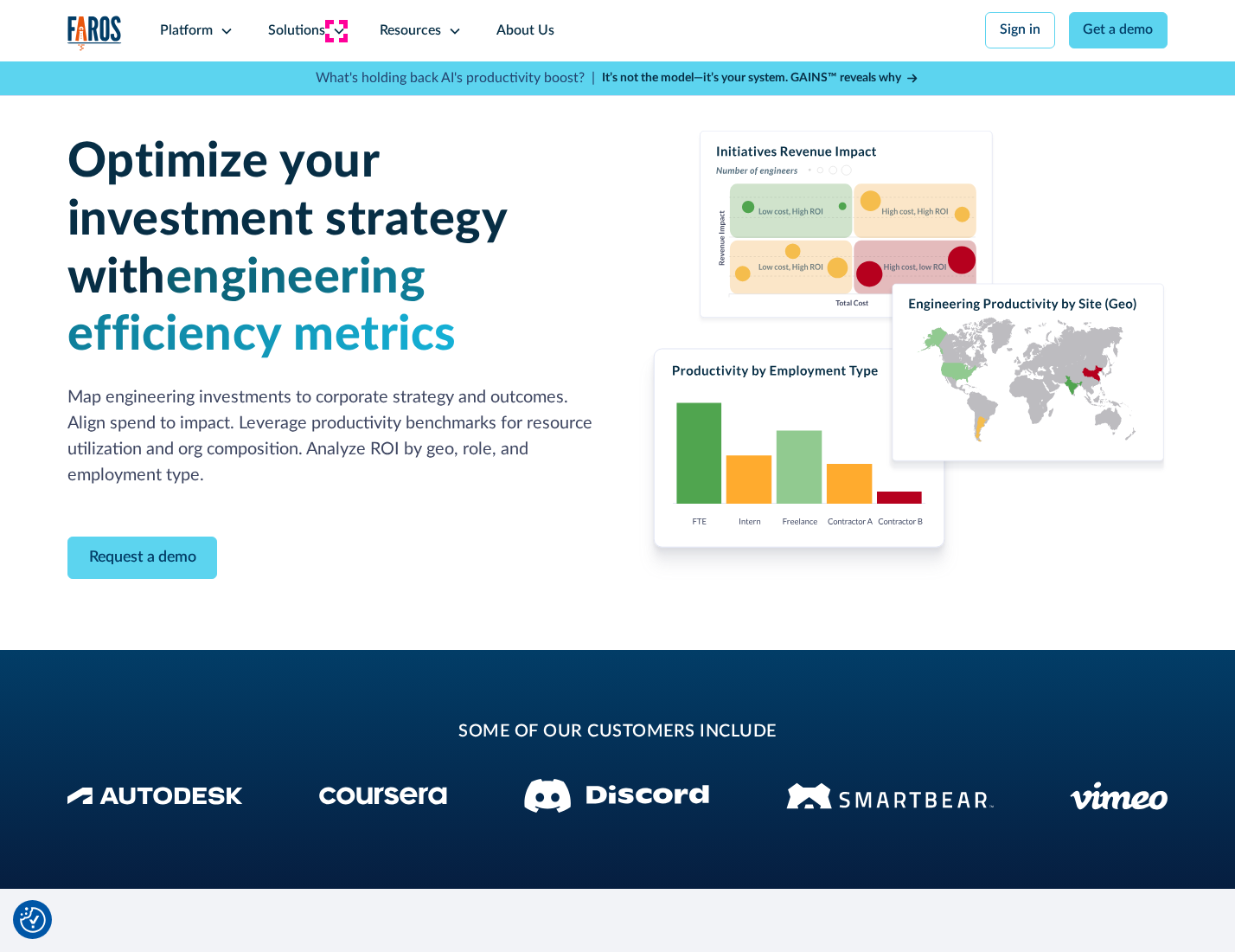
click at [336, 30] on icon at bounding box center [339, 30] width 13 height 13
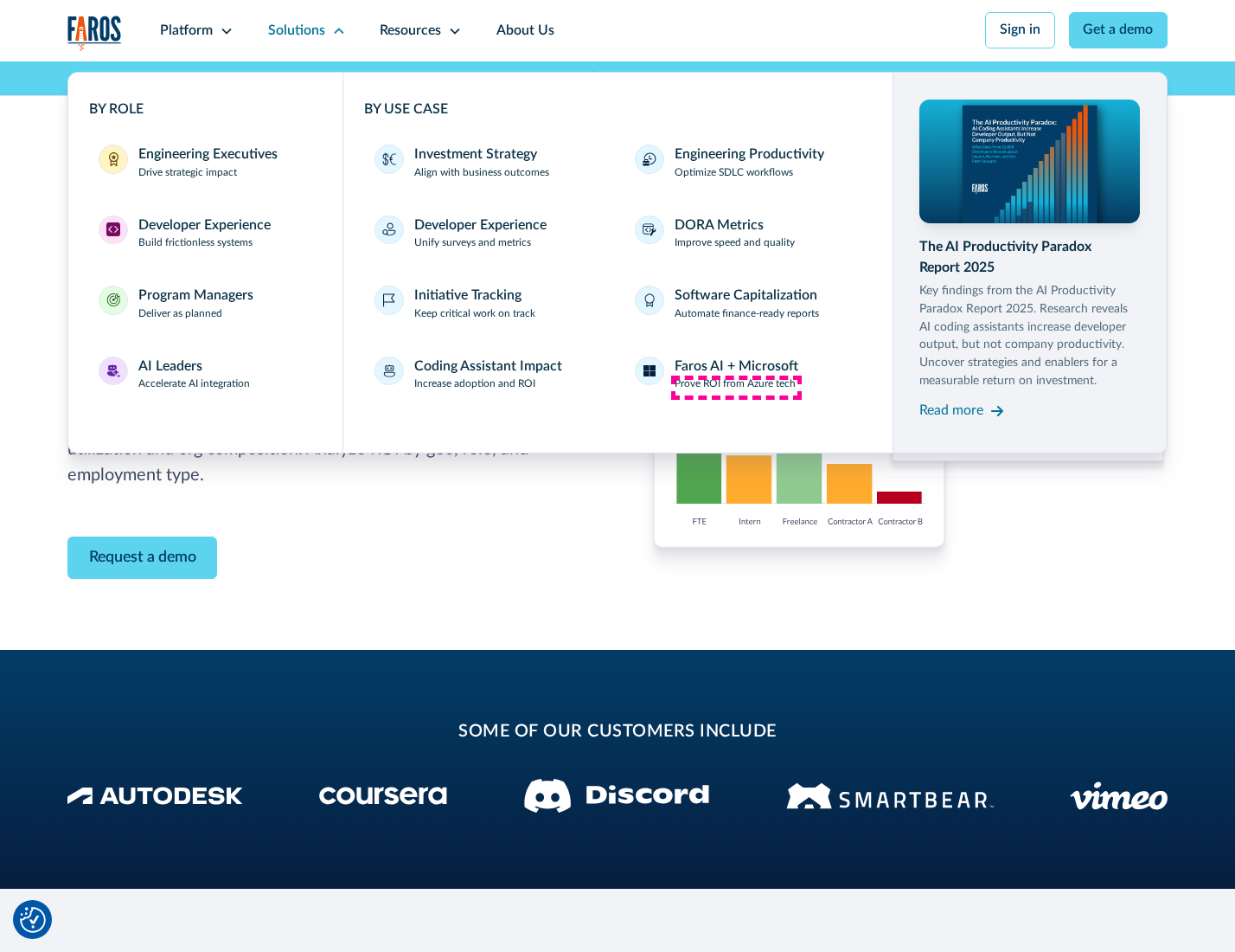
click at [736, 386] on p "Prove ROI from Azure tech" at bounding box center [735, 384] width 121 height 15
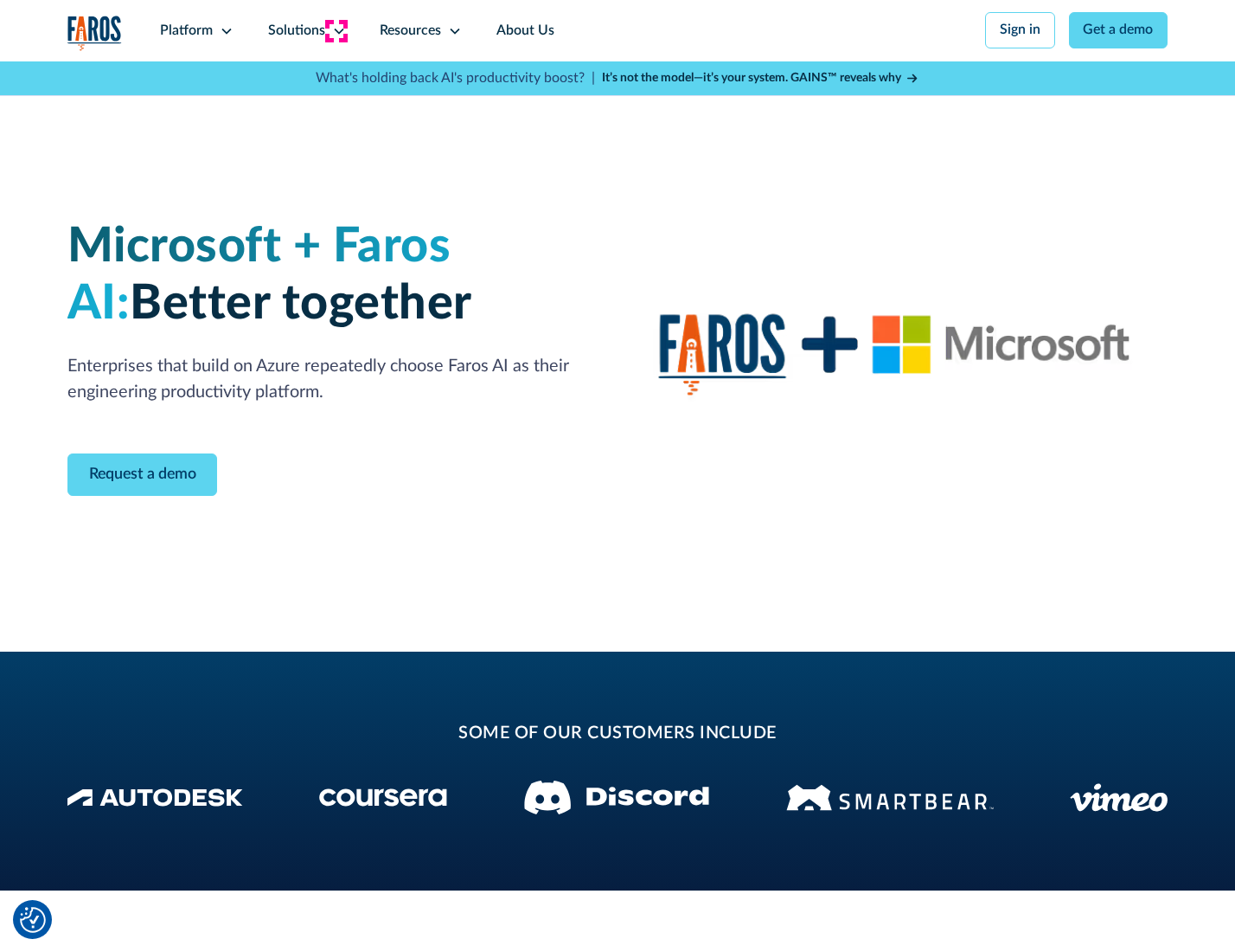
click at [336, 30] on icon at bounding box center [339, 30] width 13 height 13
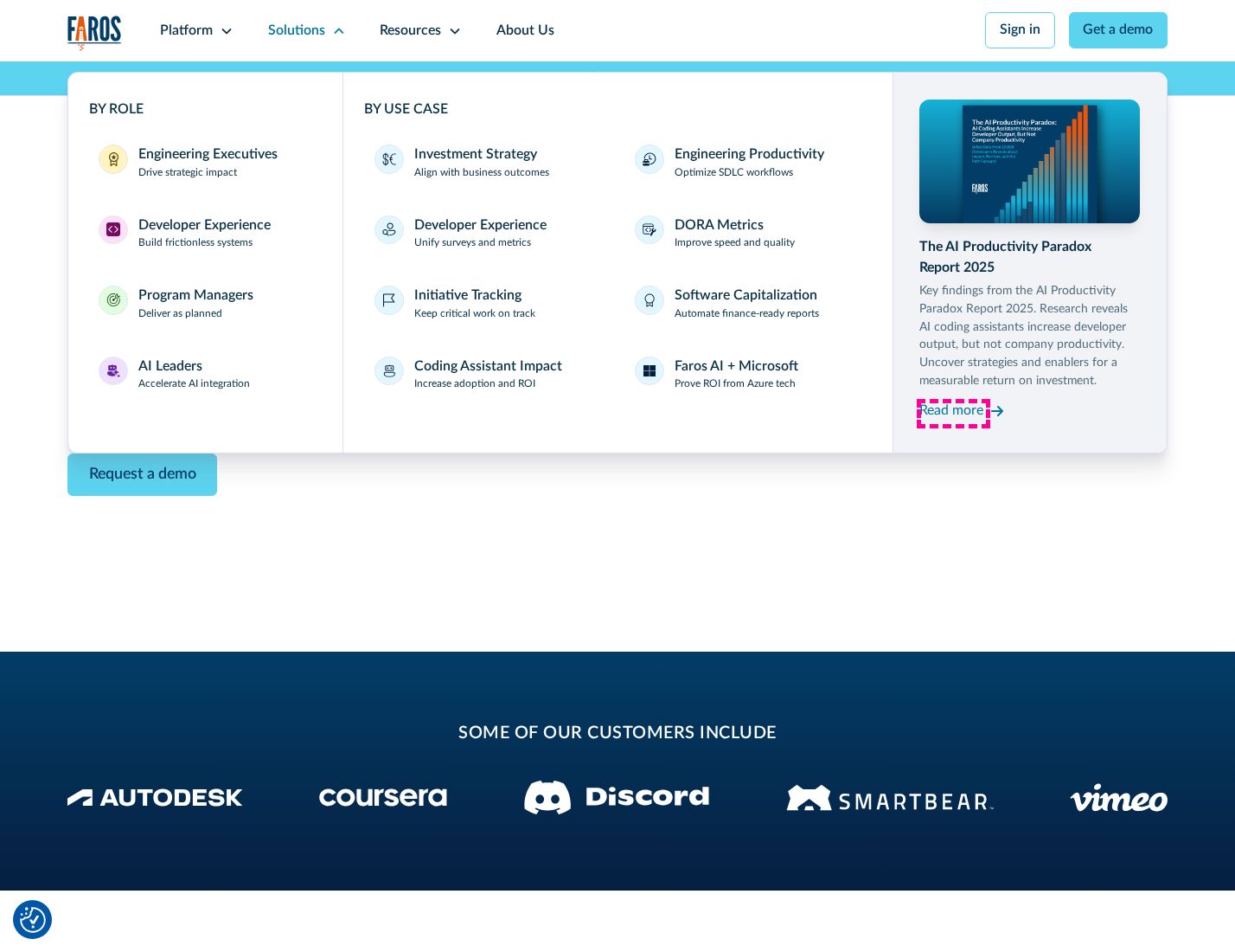
click at [954, 413] on div "Read more" at bounding box center [951, 411] width 64 height 21
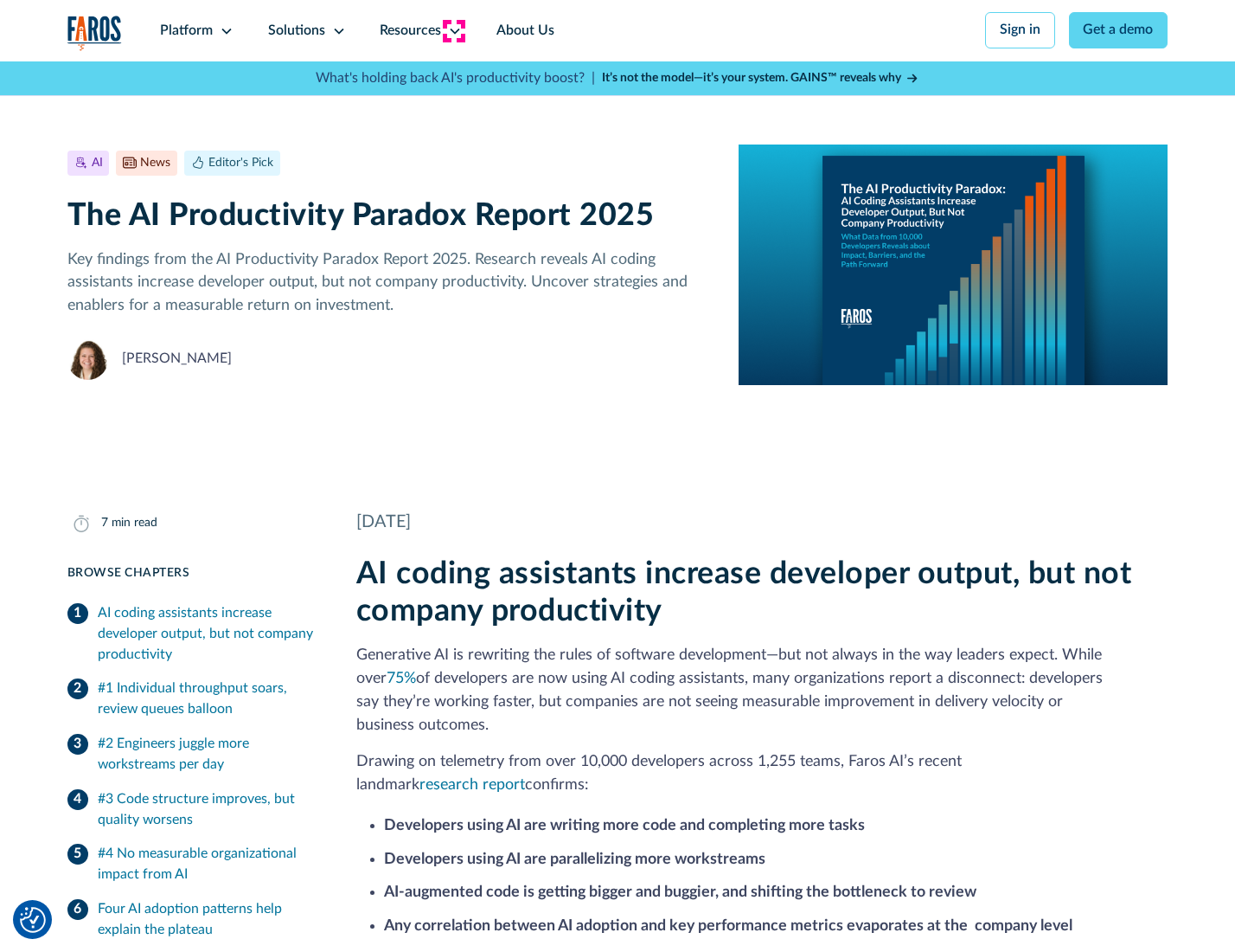
click at [453, 30] on icon at bounding box center [454, 30] width 13 height 13
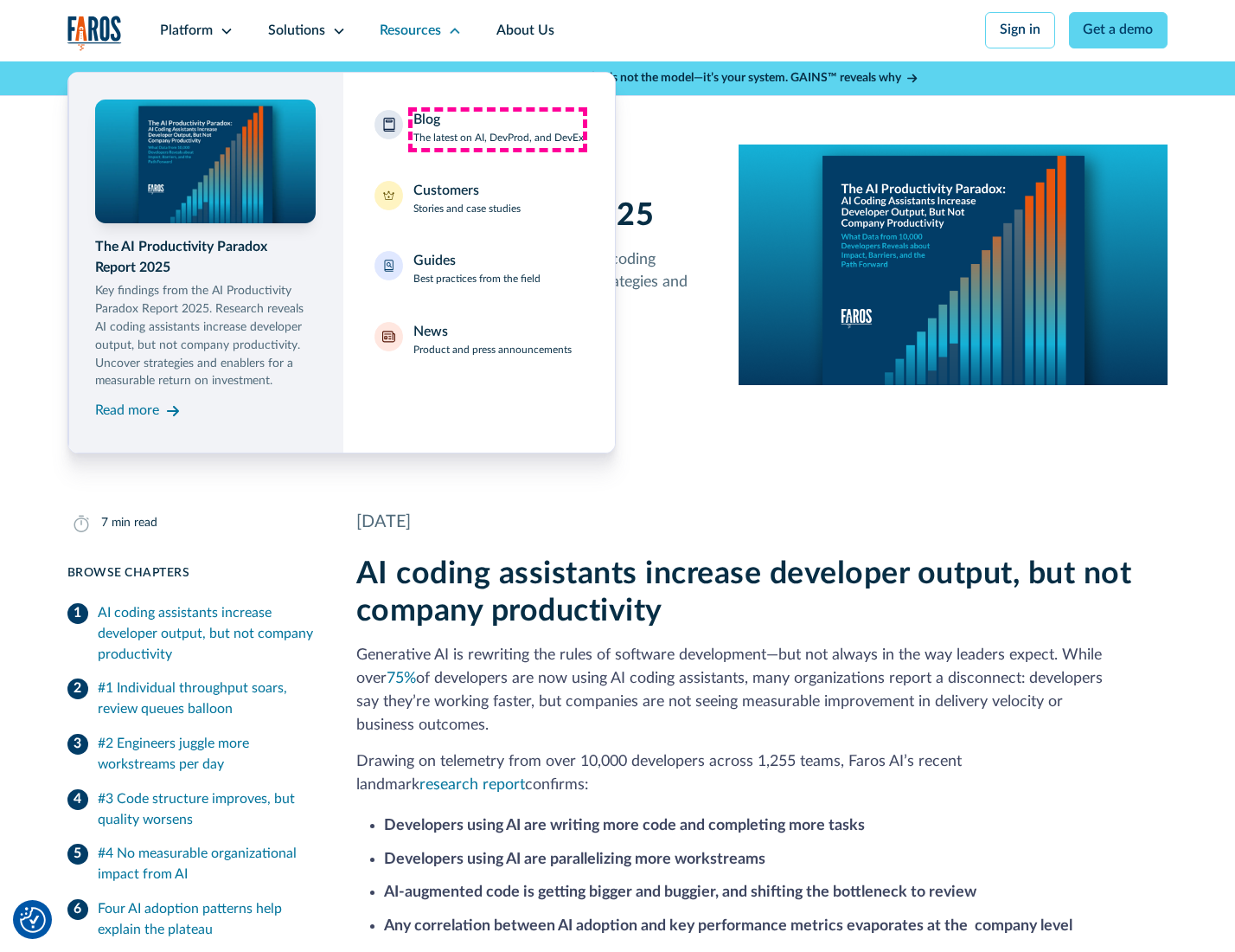
click at [497, 129] on div "Blog The latest on AI, DevProd, and DevEx" at bounding box center [498, 128] width 170 height 37
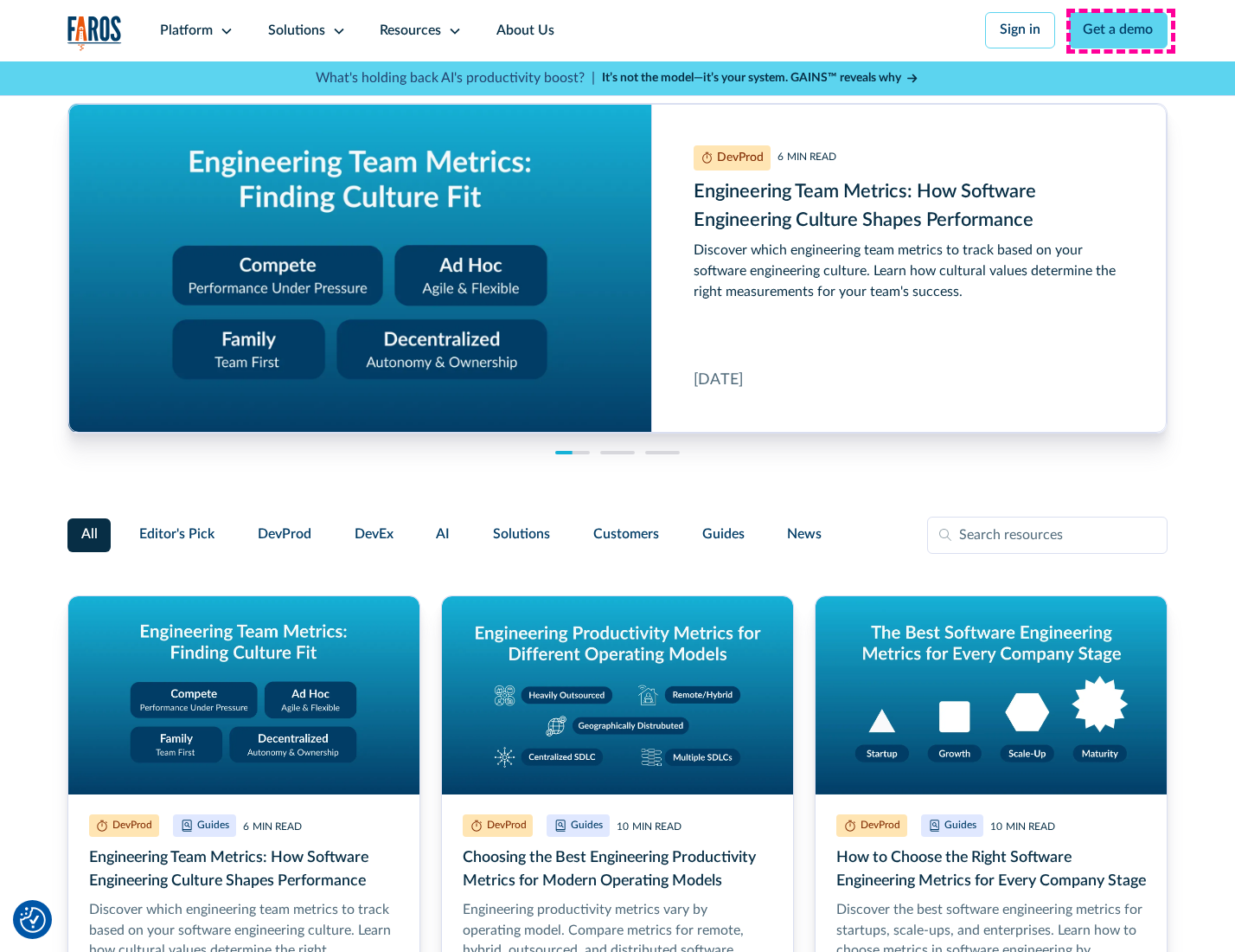
click at [1120, 30] on link "Get a demo" at bounding box center [1118, 30] width 99 height 37
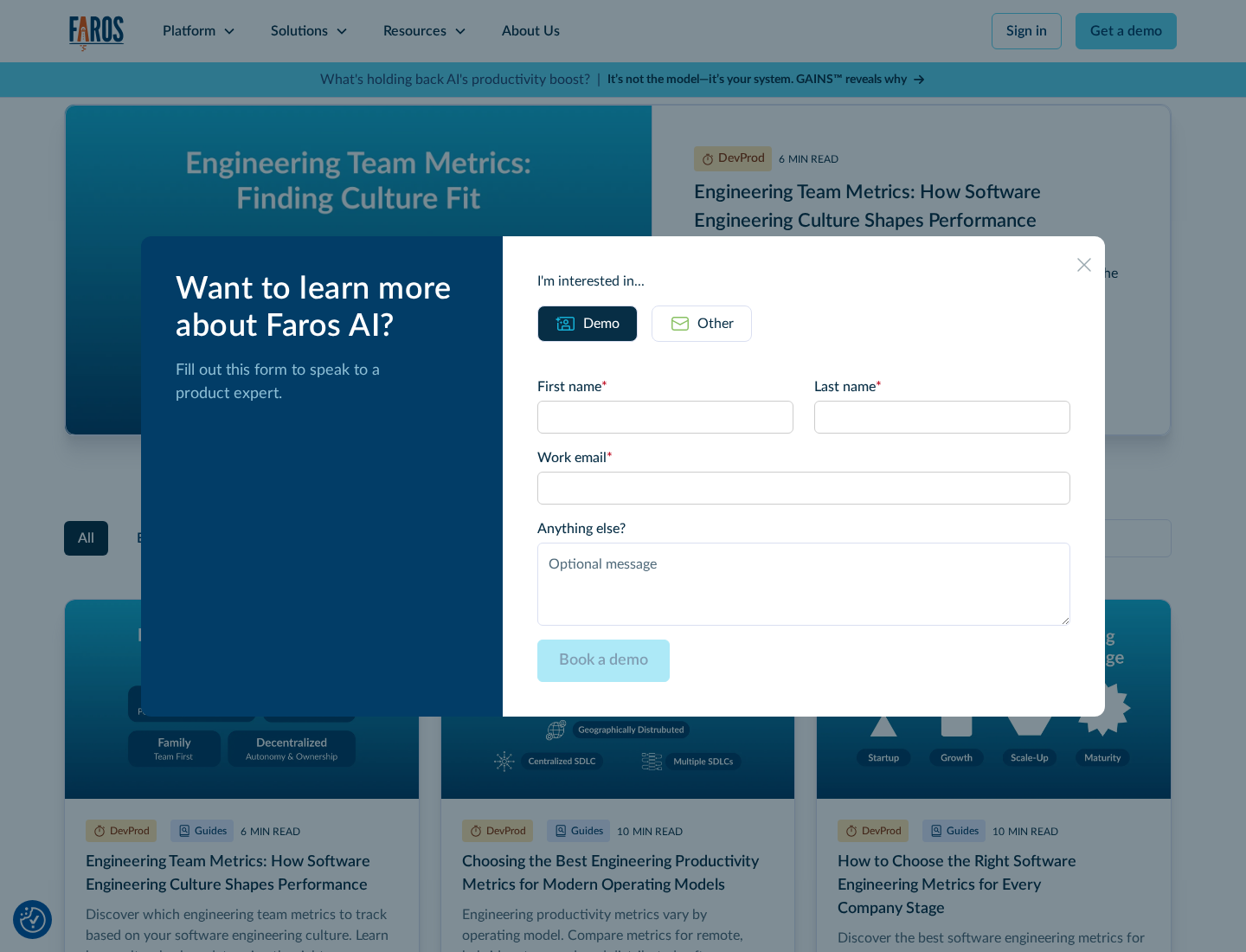
click at [701, 323] on div "Other" at bounding box center [715, 323] width 37 height 21
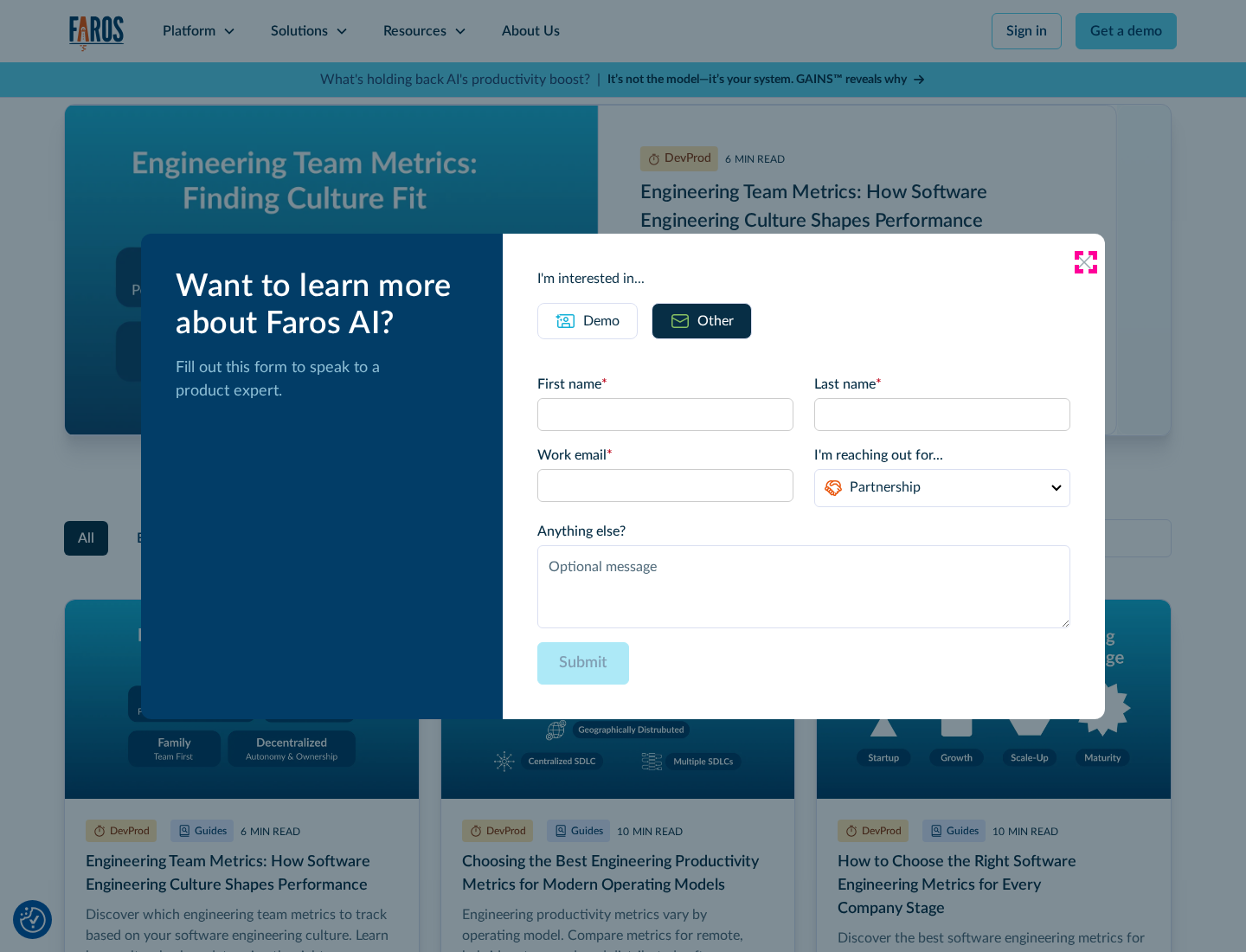
click at [1086, 262] on icon at bounding box center [1084, 262] width 13 height 13
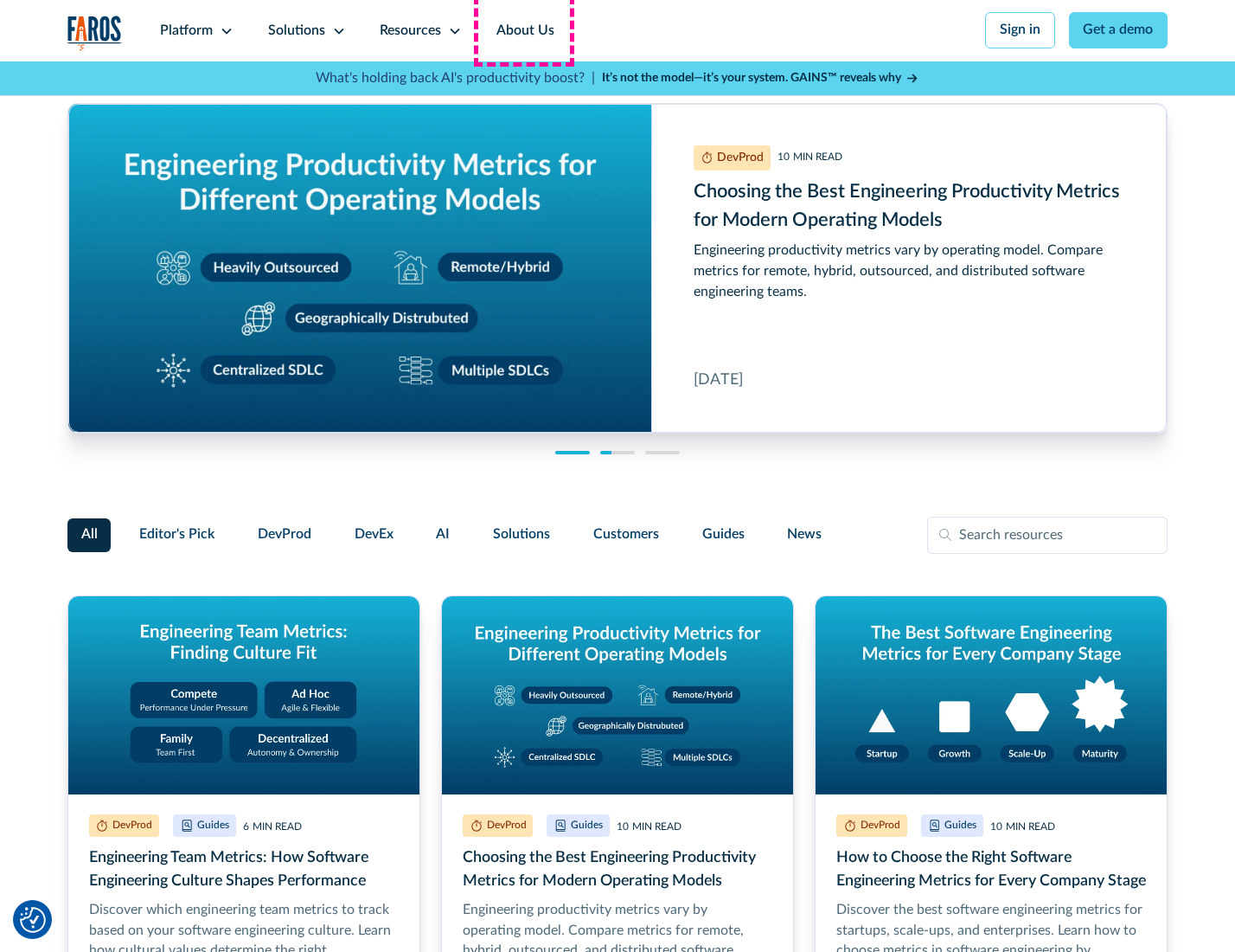
click at [523, 30] on link "About Us" at bounding box center [525, 30] width 92 height 62
